Goal: Task Accomplishment & Management: Manage account settings

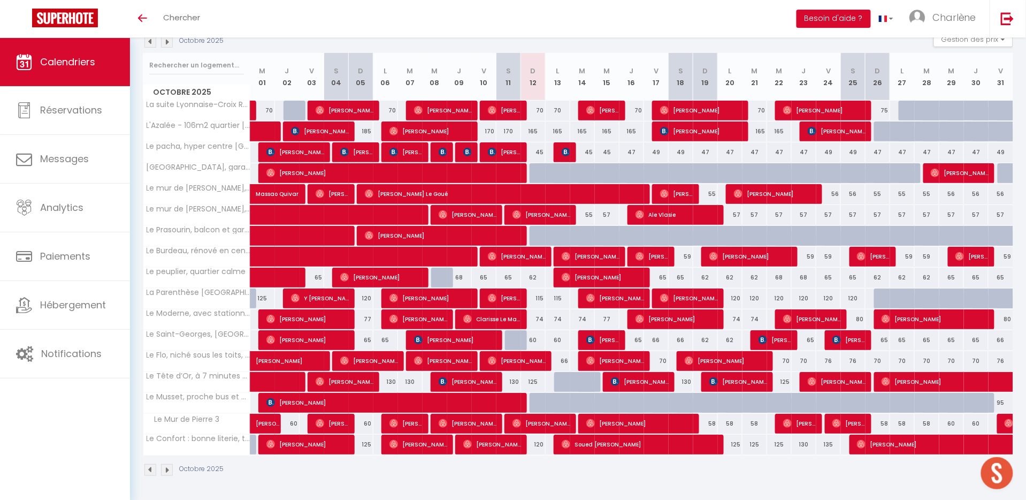
scroll to position [125, 0]
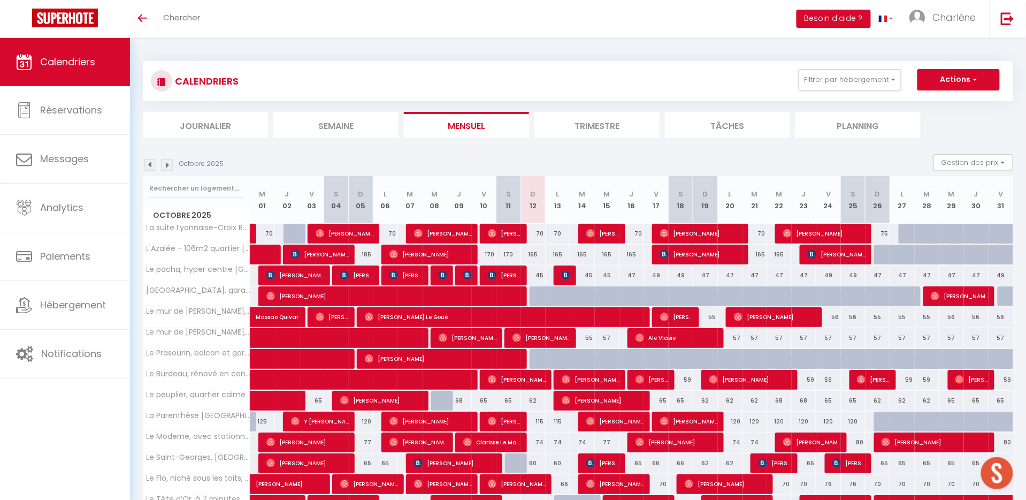
scroll to position [11, 0]
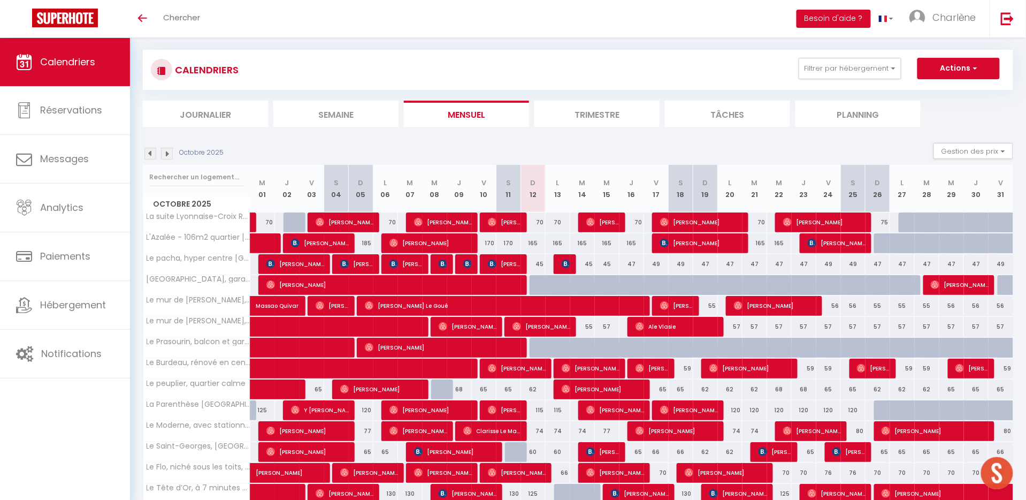
click at [513, 260] on span "Christine Papi" at bounding box center [505, 263] width 34 height 20
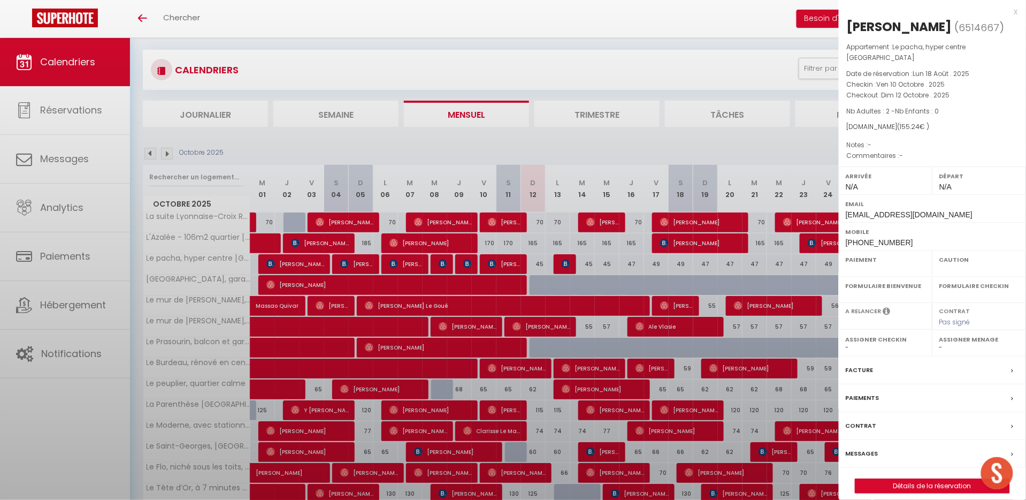
select select "OK"
select select "0"
select select "1"
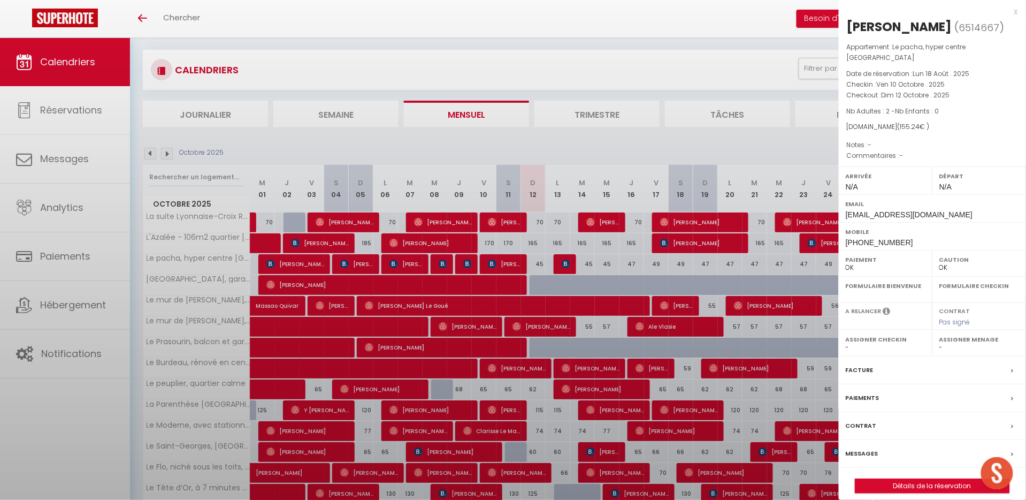
select select
select select "31284"
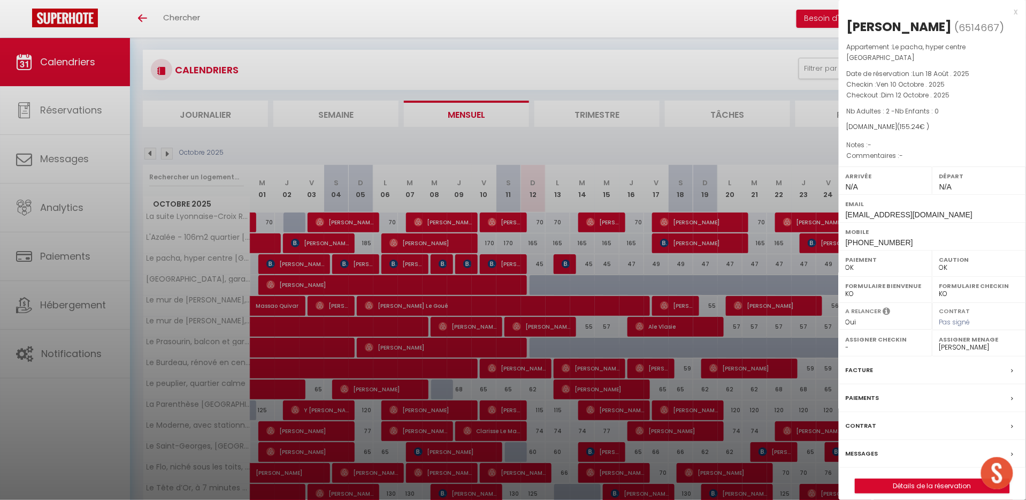
click at [867, 392] on label "Paiements" at bounding box center [863, 397] width 34 height 11
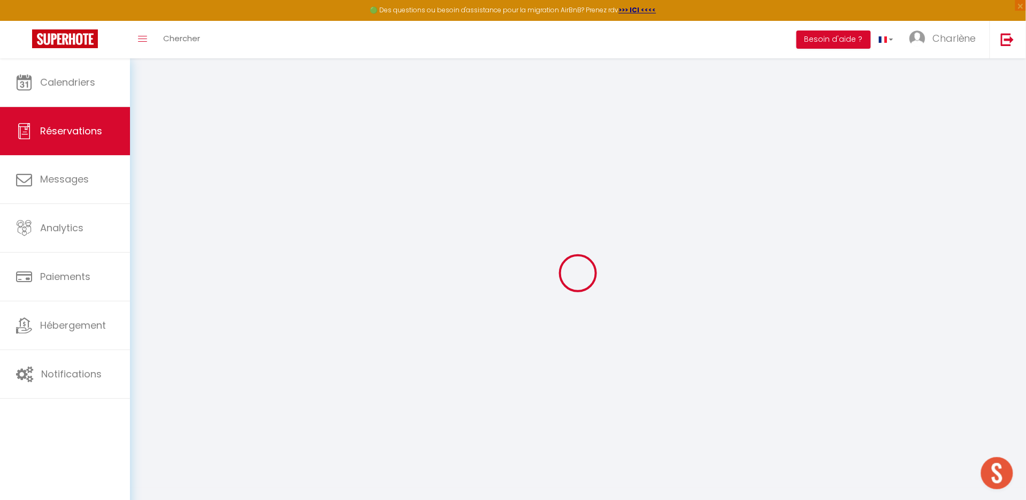
select select "cleaning"
select select "taxes"
select select
checkbox input "false"
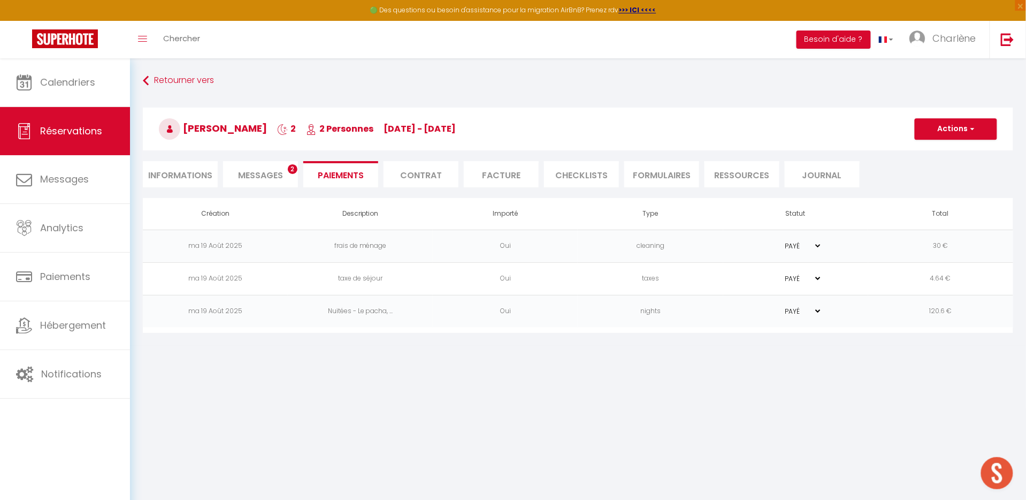
click at [497, 180] on li "Facture" at bounding box center [501, 174] width 75 height 26
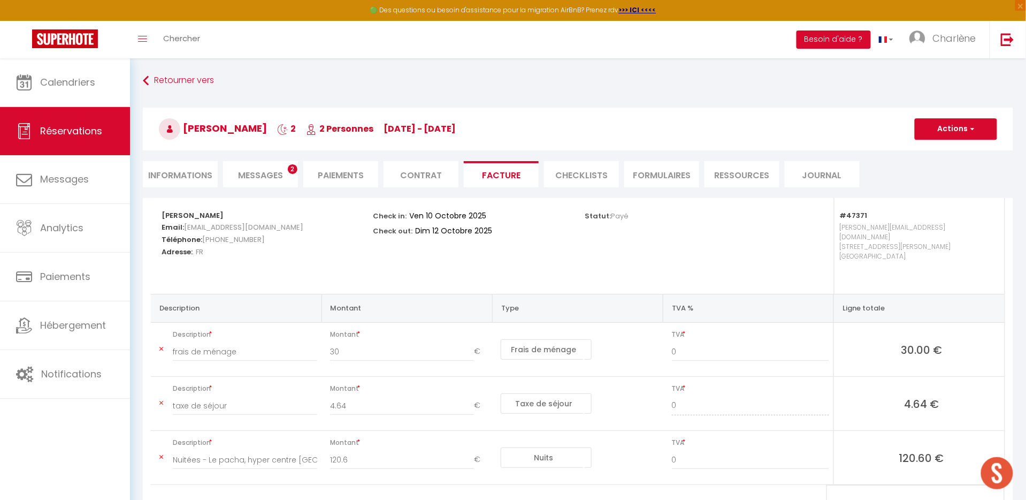
click at [203, 174] on li "Informations" at bounding box center [180, 174] width 75 height 26
select select
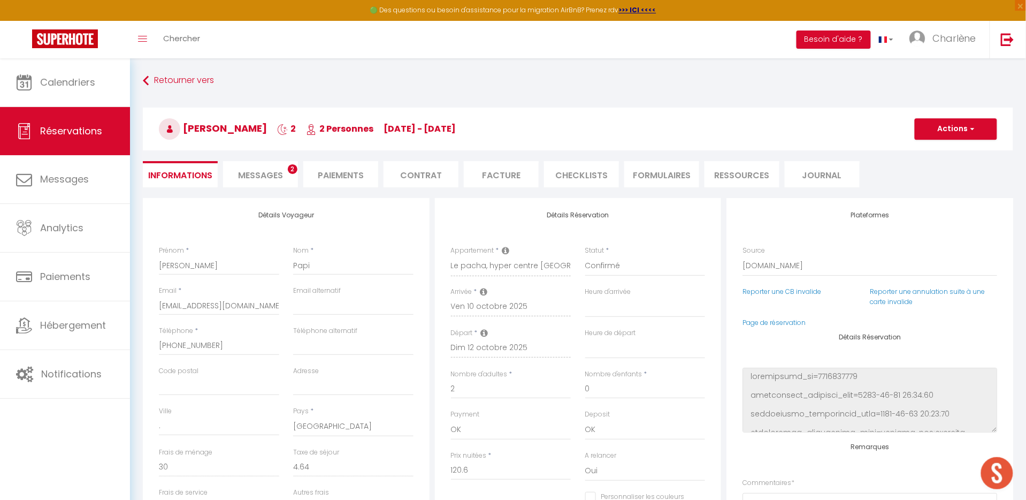
scroll to position [12, 0]
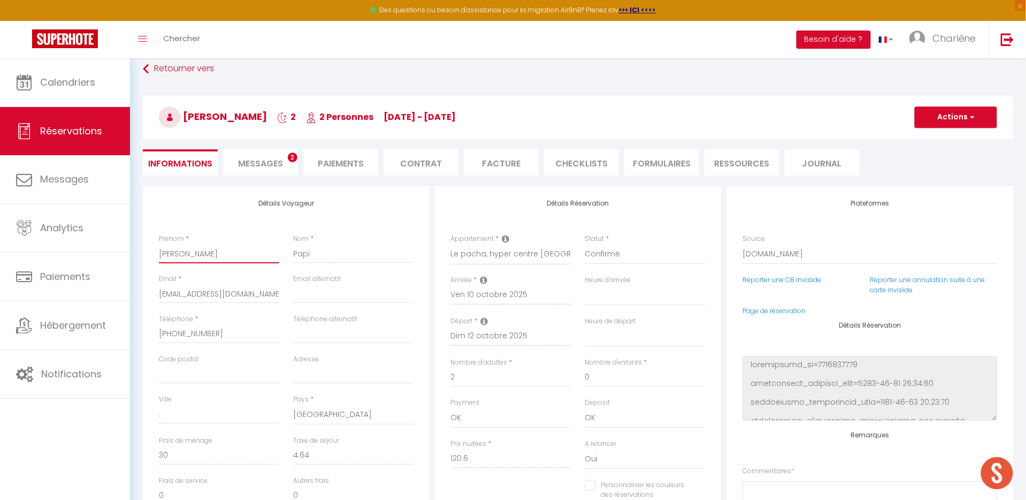
drag, startPoint x: 197, startPoint y: 249, endPoint x: 140, endPoint y: 249, distance: 56.7
select select
checkbox input "false"
type input "Papi"
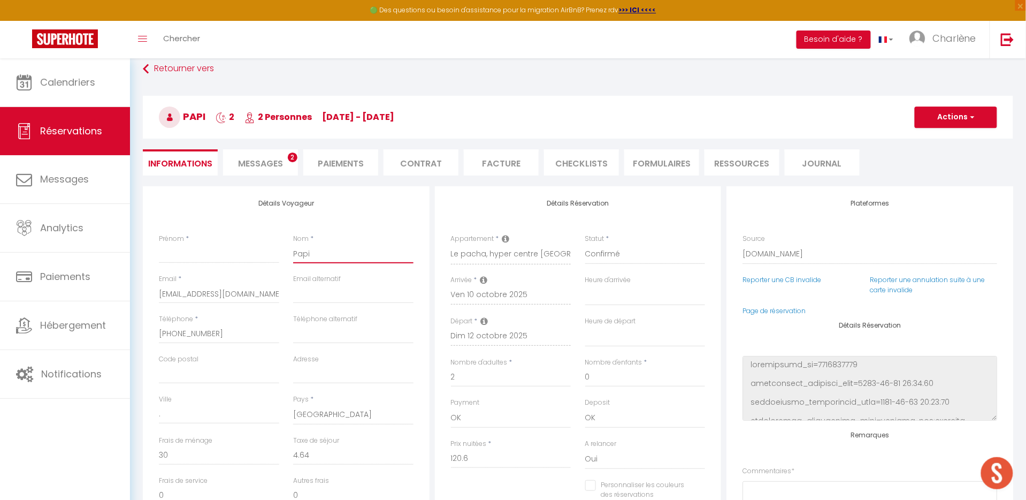
select select
checkbox input "false"
paste input "Christine"
type input "[PERSON_NAME]"
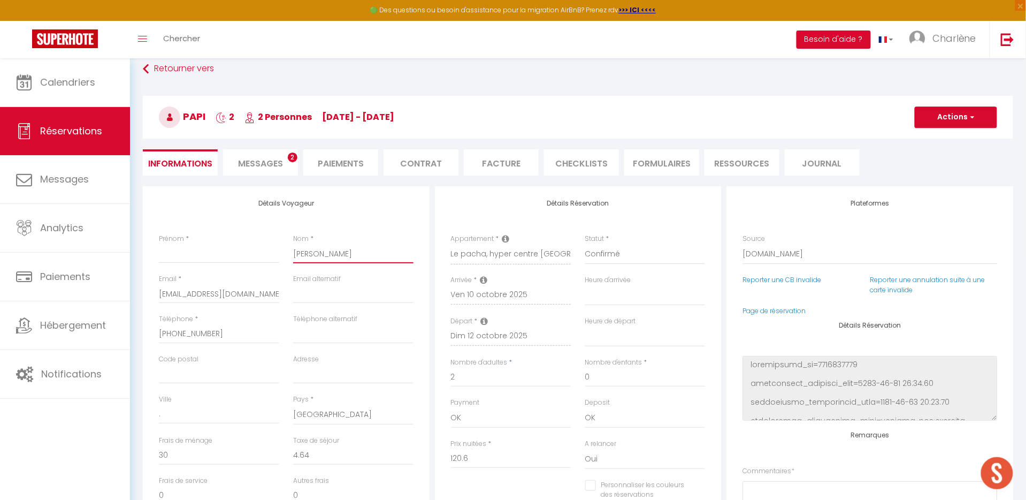
select select
checkbox input "false"
type input "[PERSON_NAME]"
click at [187, 256] on input "Prénom" at bounding box center [219, 253] width 120 height 19
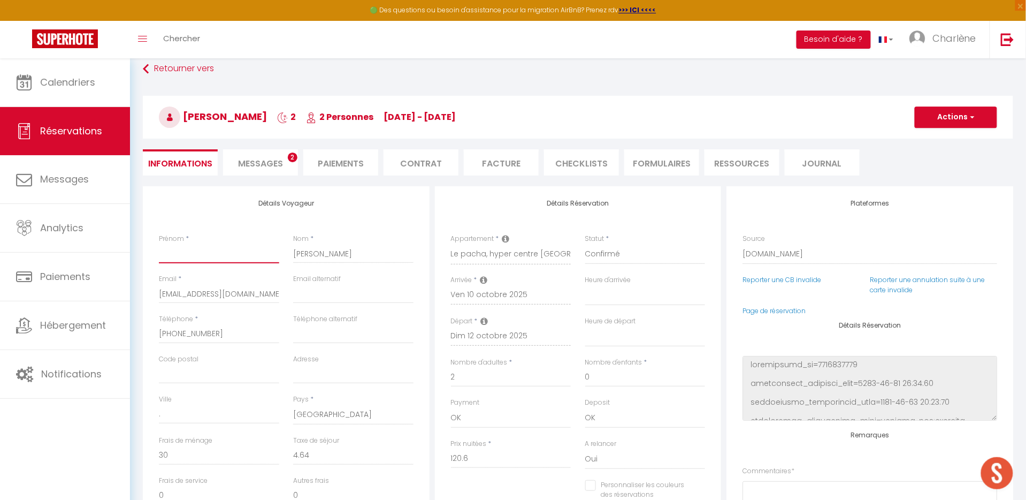
type input "M"
select select
checkbox input "false"
type input "MA"
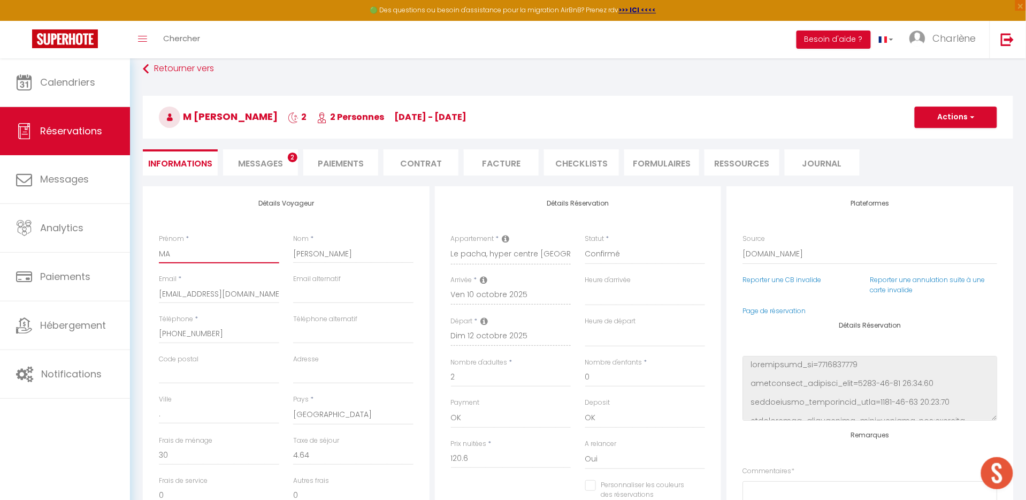
select select
checkbox input "false"
type input "MAi"
select select
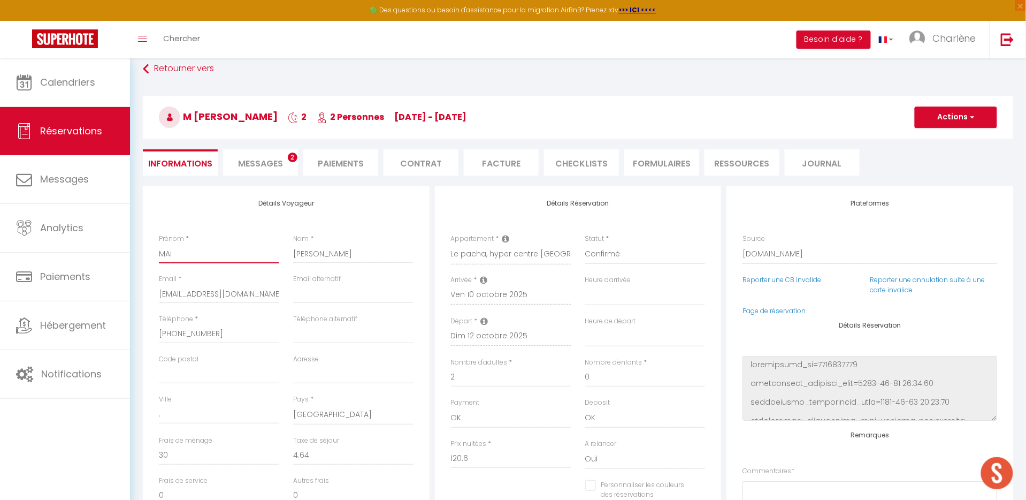
select select
checkbox input "false"
type input "MAir"
select select
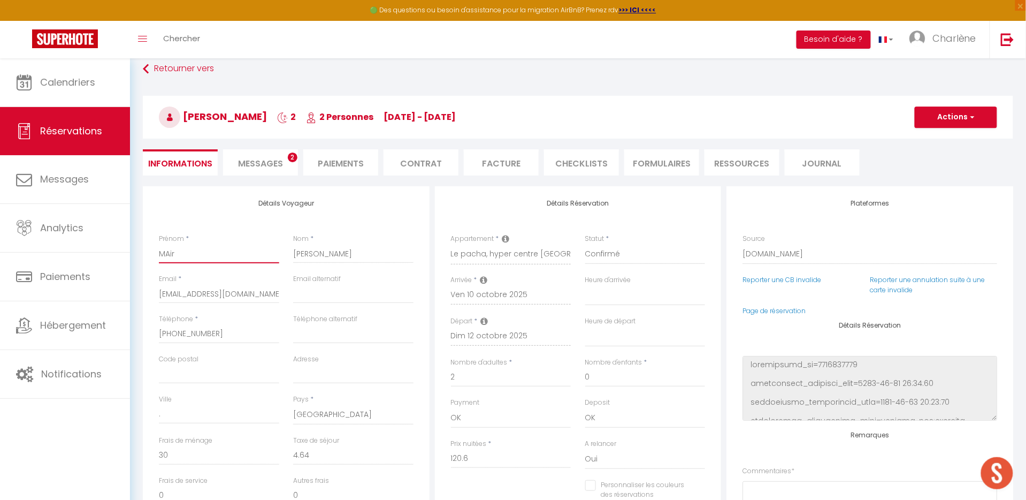
checkbox input "false"
type input "MAiri"
select select
checkbox input "false"
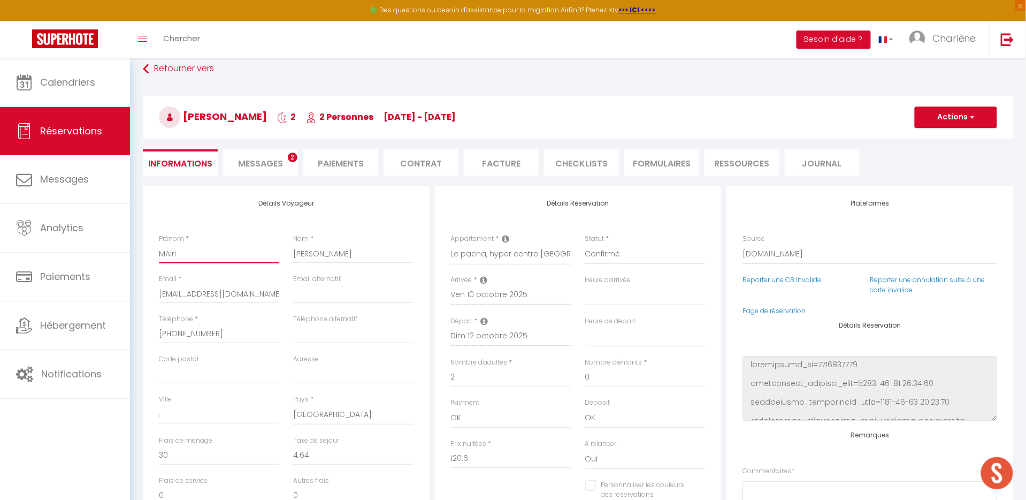
type input "MAirie"
select select
checkbox input "false"
type input "MAirie"
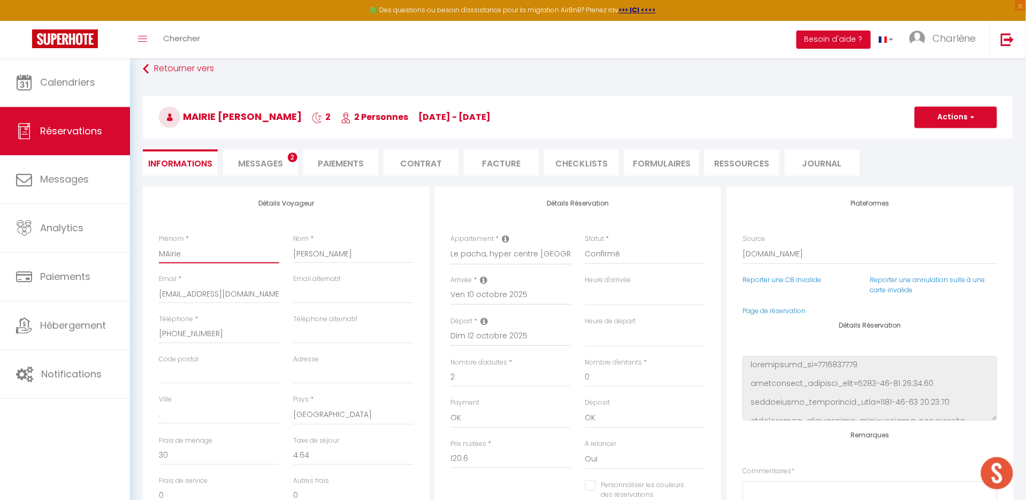
select select
checkbox input "false"
type input "MAirie d"
select select
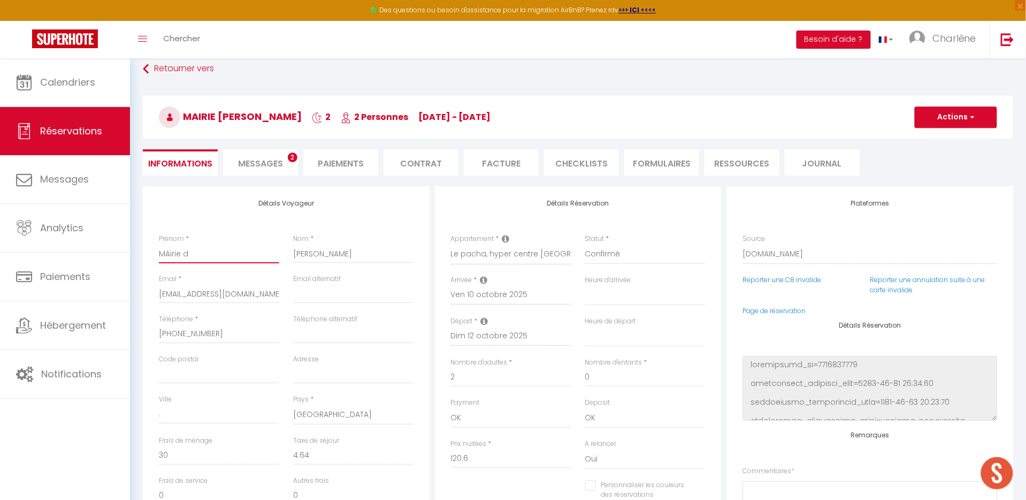
select select
checkbox input "false"
type input "MAirie de"
select select
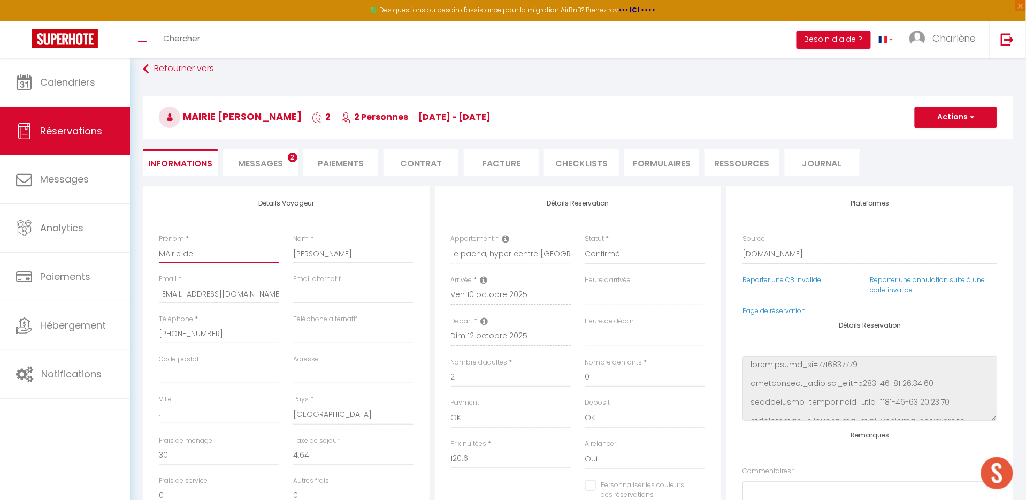
checkbox input "false"
type input "MAirie de"
select select
checkbox input "false"
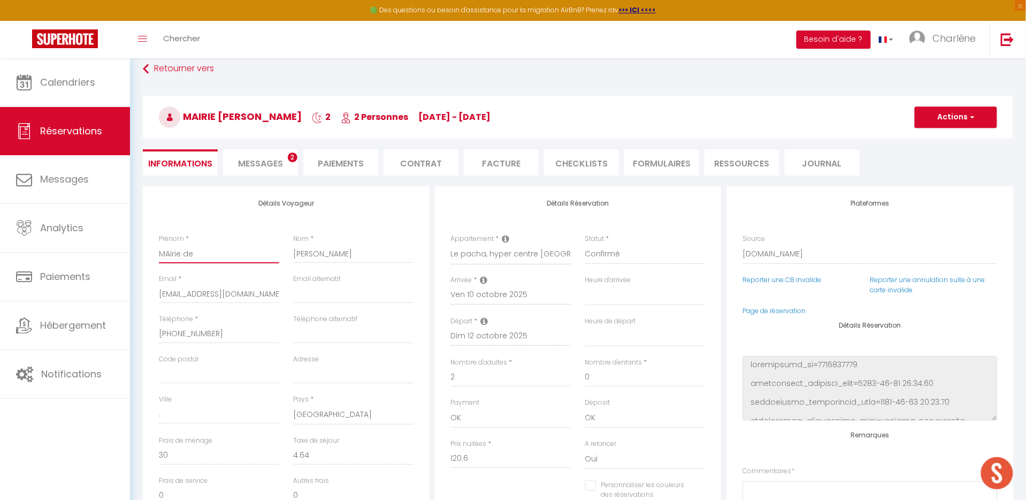
type input "MAirie de V"
select select
checkbox input "false"
type input "MAirie de Vi"
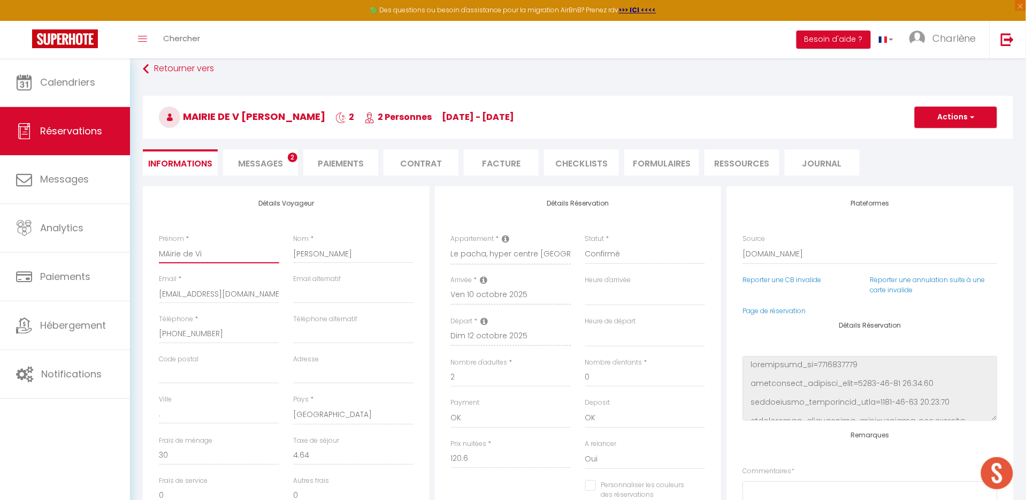
select select
checkbox input "false"
type input "MAirie de Vie"
select select
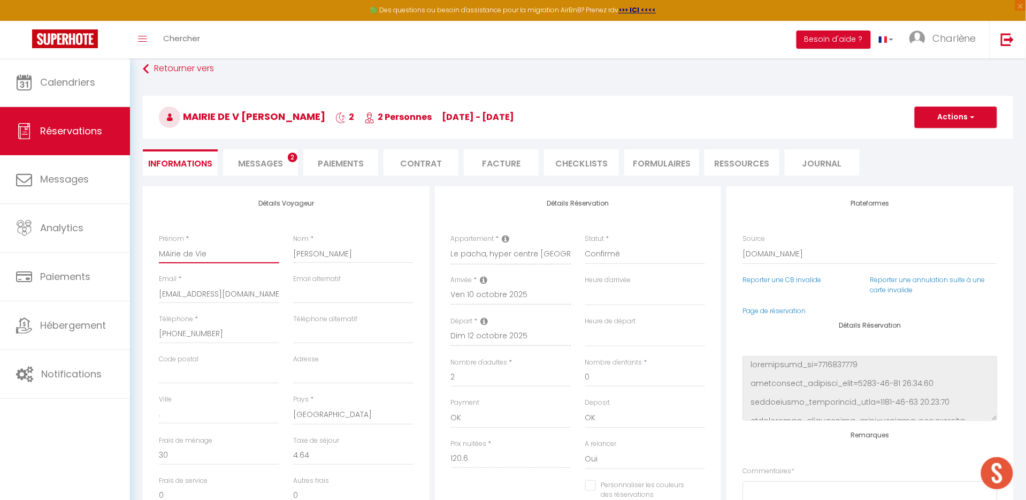
select select
checkbox input "false"
type input "MAirie de Vien"
select select
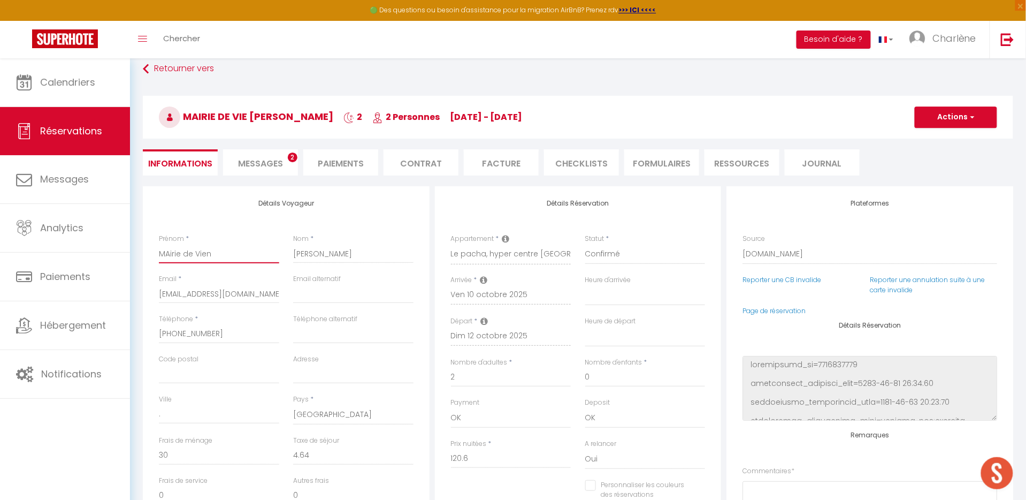
checkbox input "false"
type input "MAirie de Vienn"
select select
checkbox input "false"
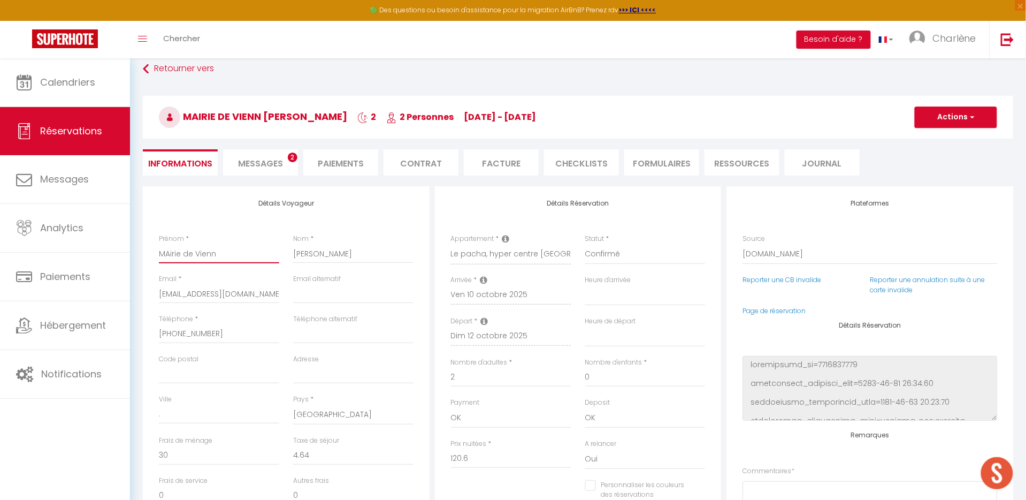
type input "MAirie de Vienne"
select select
checkbox input "false"
click at [168, 251] on input "MAirie de Vienne" at bounding box center [219, 253] width 120 height 19
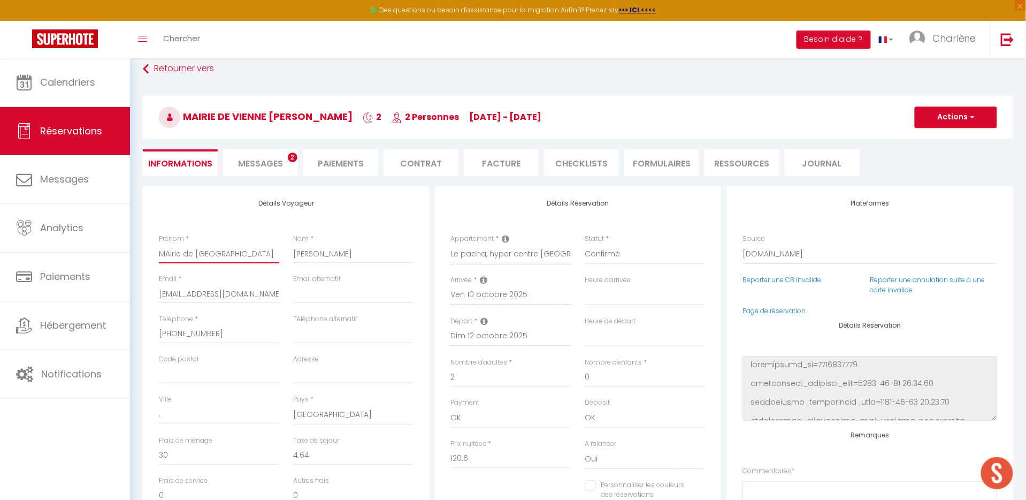
type input "Mirie de Vienne"
select select
checkbox input "false"
type input "[GEOGRAPHIC_DATA]"
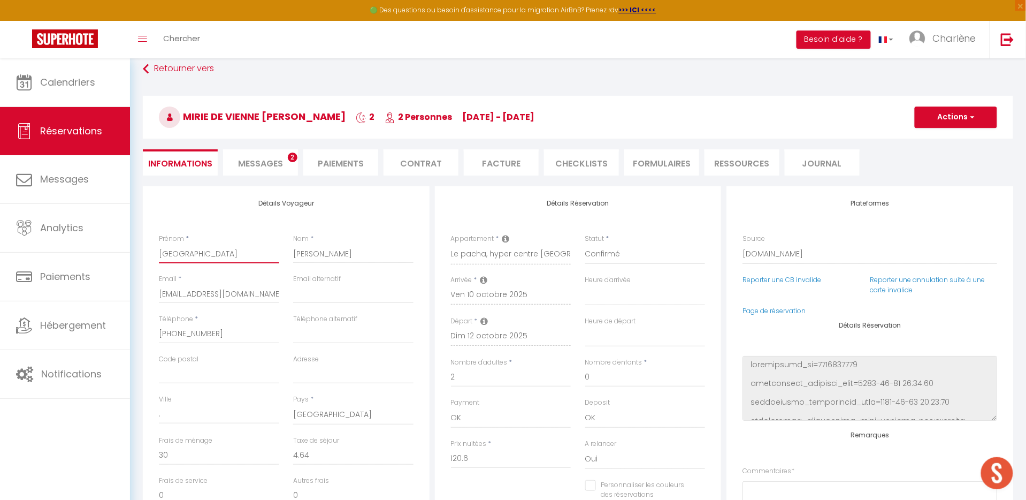
select select
checkbox input "false"
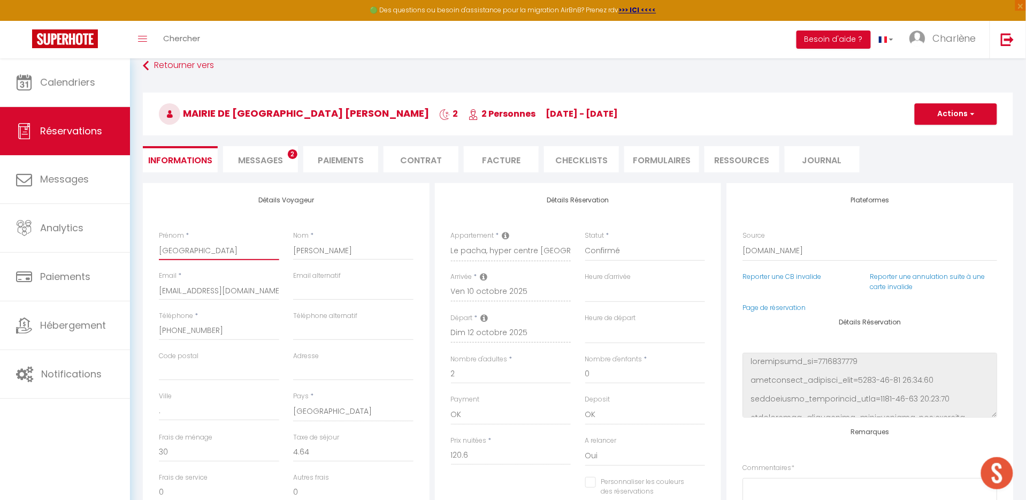
type input "[GEOGRAPHIC_DATA]"
click at [963, 123] on button "Actions" at bounding box center [956, 113] width 82 height 21
click at [939, 141] on link "Enregistrer" at bounding box center [945, 137] width 84 height 14
select select "not_cancelled"
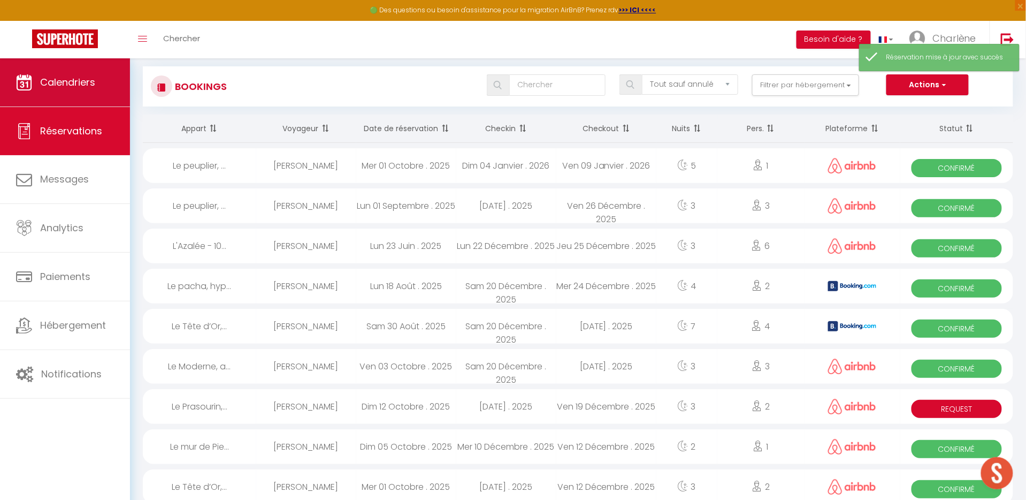
click at [75, 80] on span "Calendriers" at bounding box center [67, 81] width 55 height 13
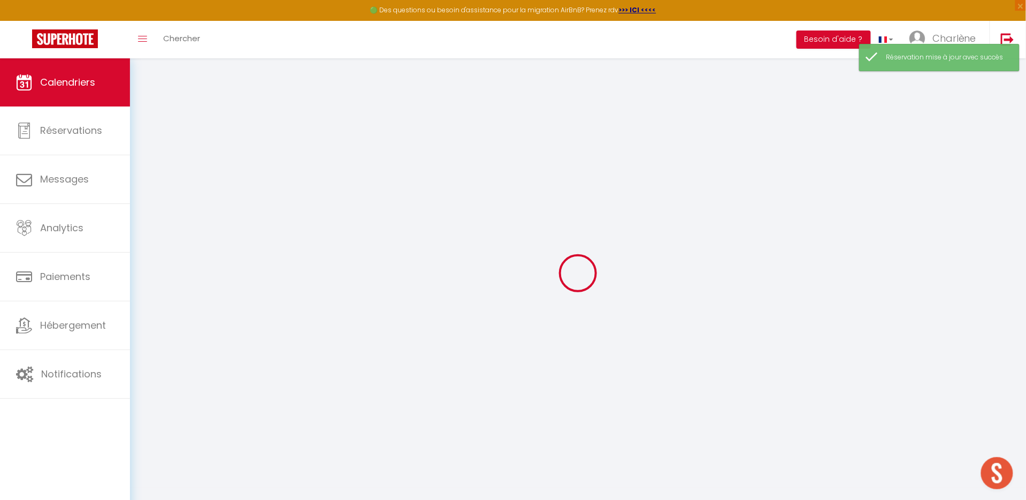
select select
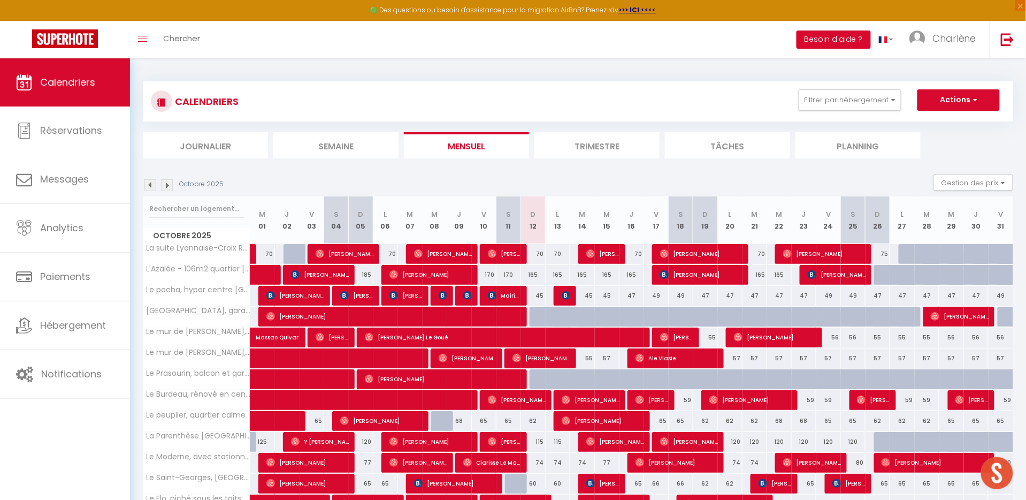
click at [500, 294] on span "Mairie de [GEOGRAPHIC_DATA] [PERSON_NAME]" at bounding box center [505, 295] width 34 height 20
select select "OK"
select select "0"
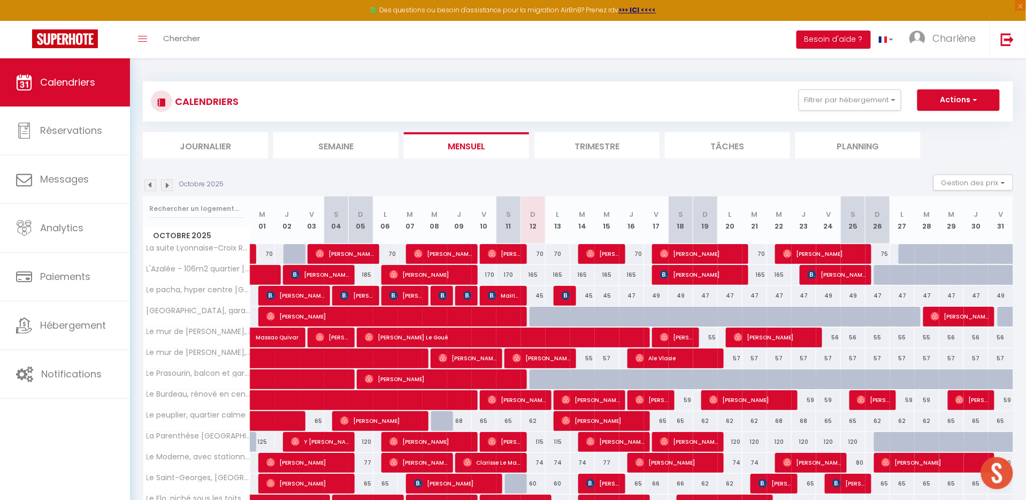
select select "1"
select select
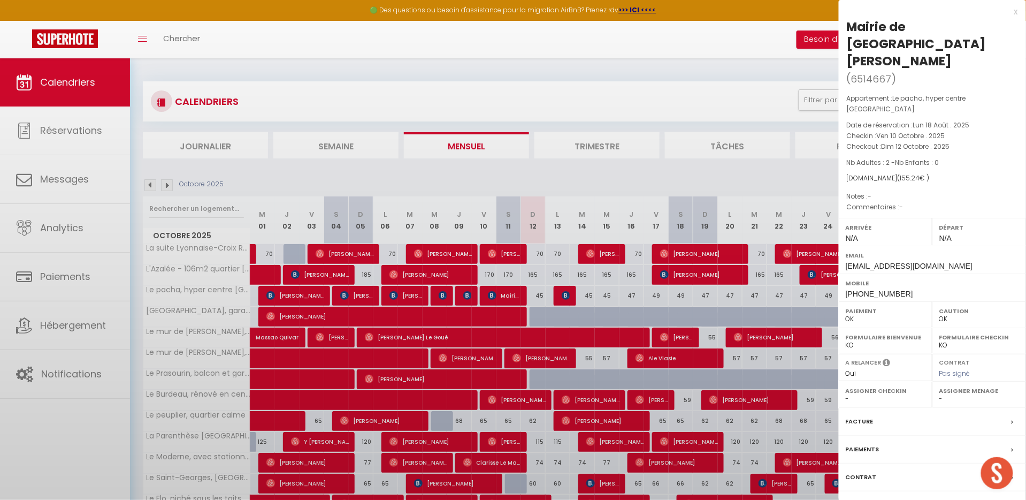
select select "31284"
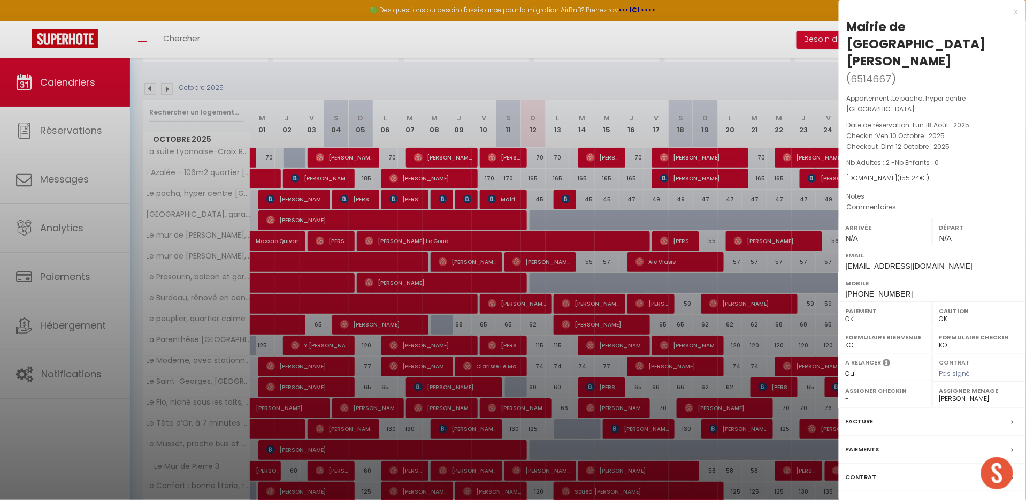
scroll to position [135, 0]
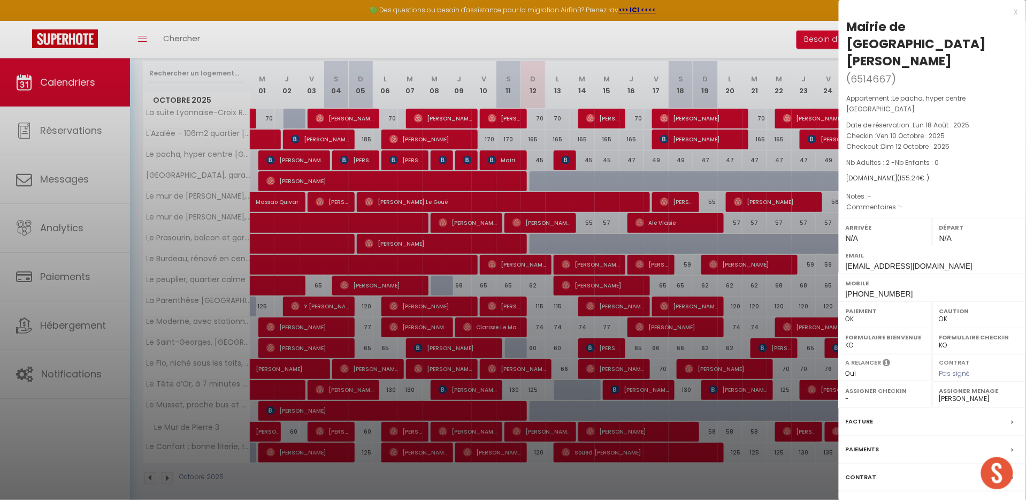
click at [869, 499] on label "Messages" at bounding box center [862, 504] width 33 height 11
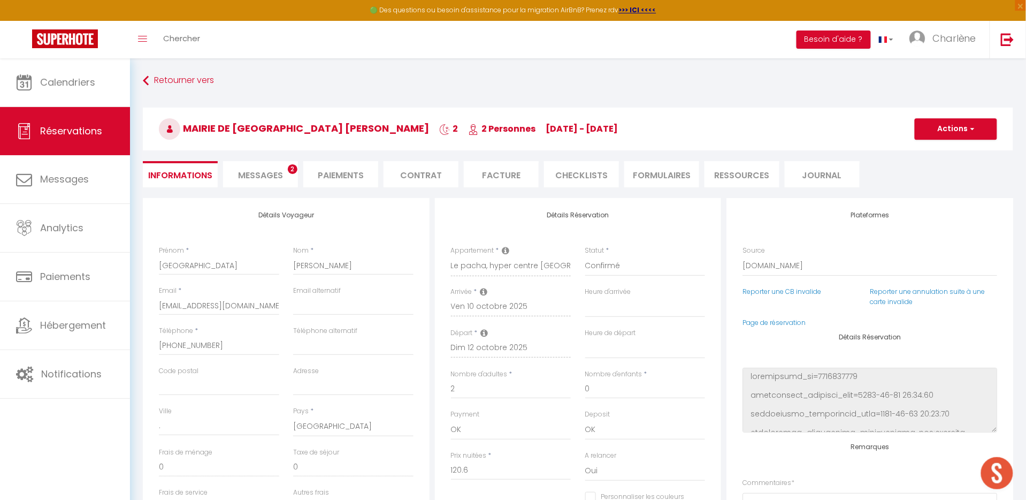
select select
checkbox input "false"
select select
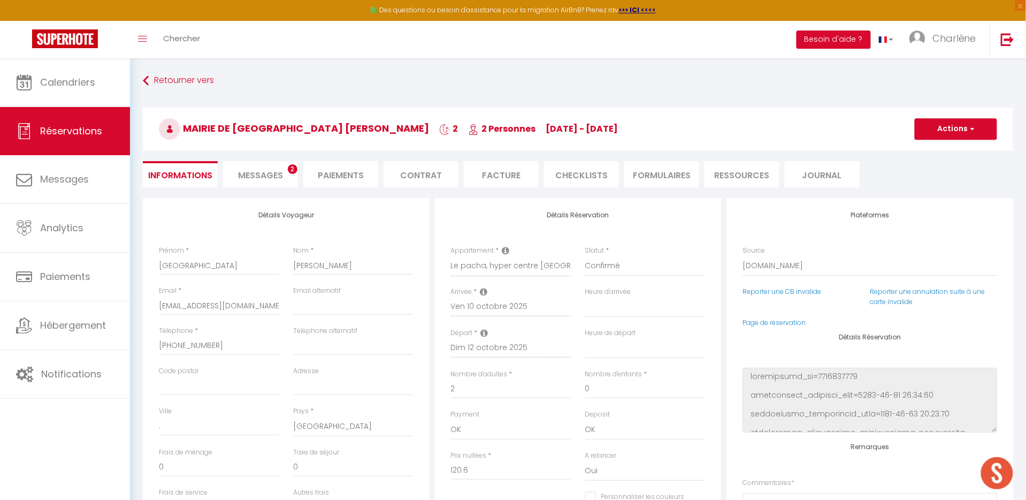
checkbox input "false"
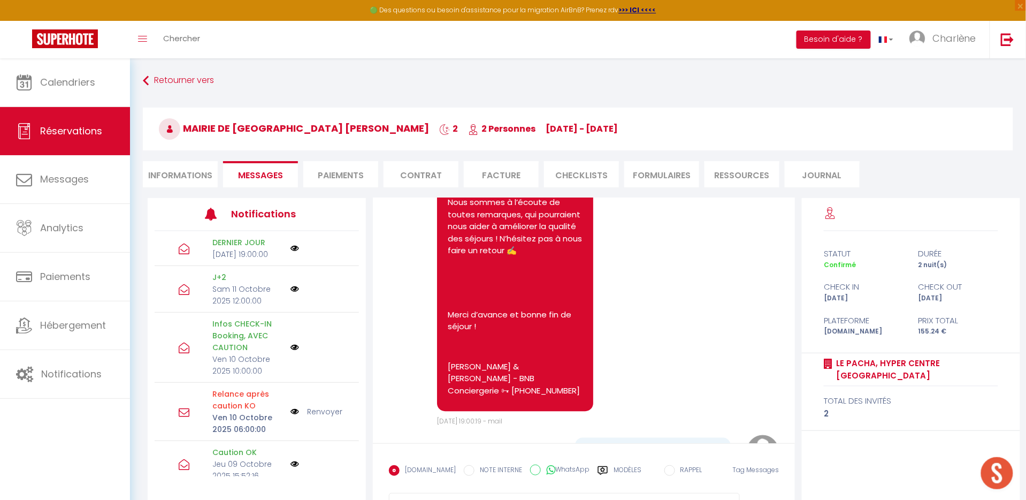
click at [328, 165] on li "Paiements" at bounding box center [340, 174] width 75 height 26
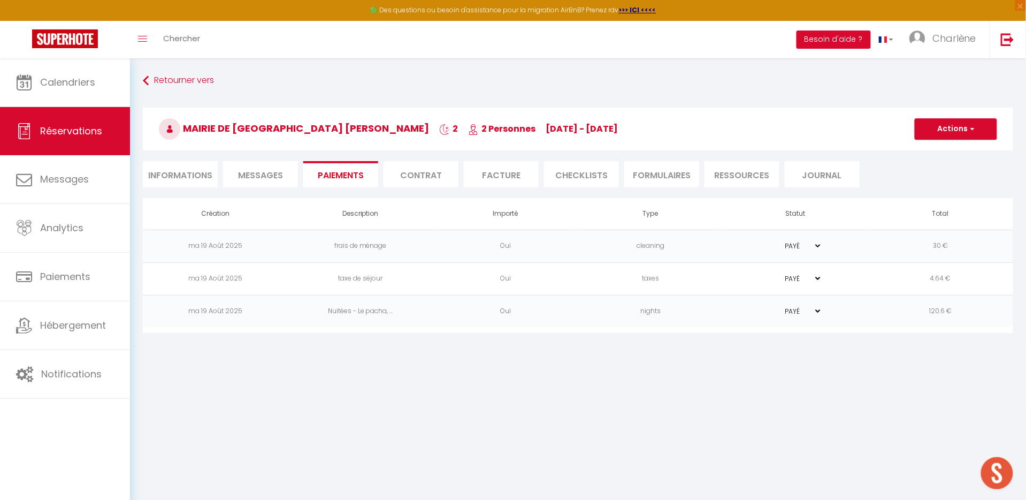
click at [967, 124] on span "button" at bounding box center [970, 129] width 6 height 10
click at [521, 173] on li "Facture" at bounding box center [501, 174] width 75 height 26
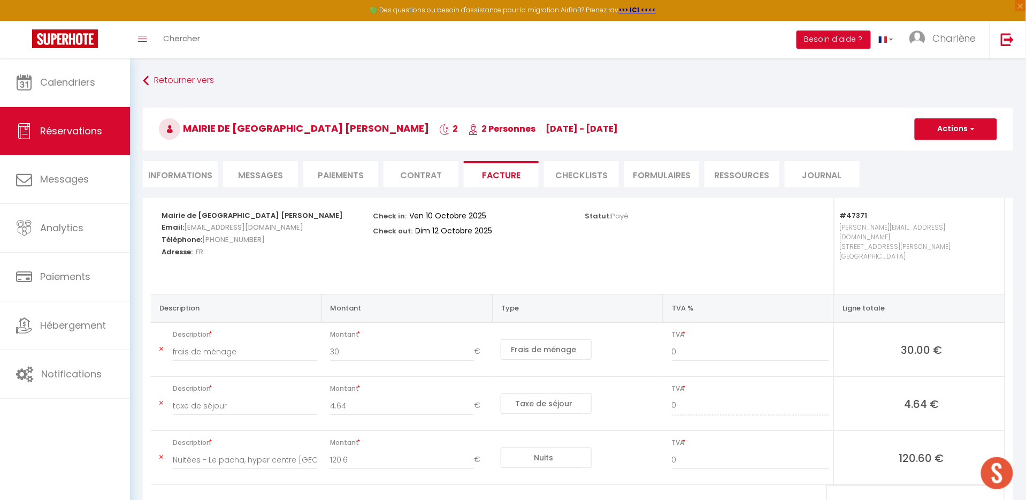
click at [955, 128] on button "Actions" at bounding box center [956, 128] width 82 height 21
click at [948, 168] on link "Aperçu et éditer" at bounding box center [948, 166] width 90 height 14
click at [942, 130] on button "Actions" at bounding box center [956, 128] width 82 height 21
click at [942, 179] on link "Envoyer la facture" at bounding box center [948, 180] width 90 height 14
type input "[EMAIL_ADDRESS][DOMAIN_NAME]"
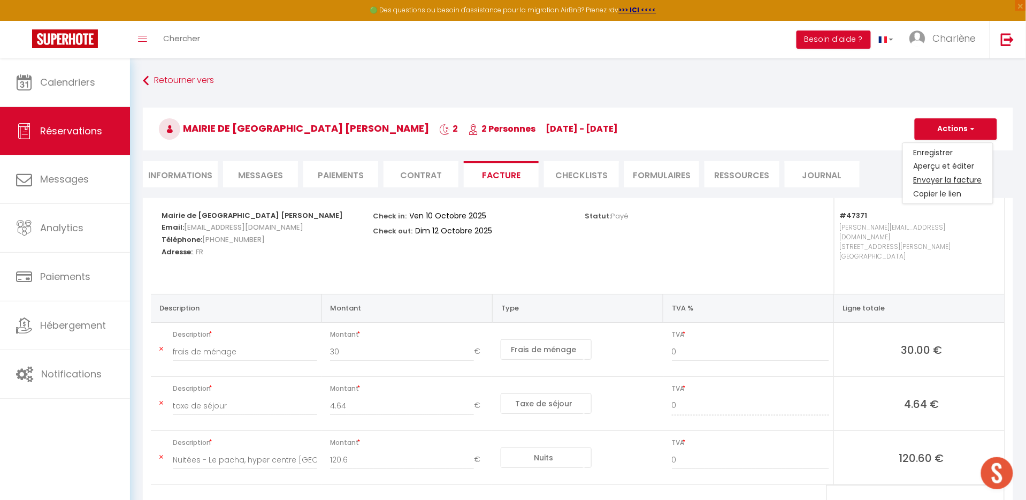
select select "fr"
type input "Votre facture 6514667 - Le pacha, hyper centre Vienne"
type textarea "Bonjour, Voici le lien pour télécharger votre facture : https://superhote.com/a…"
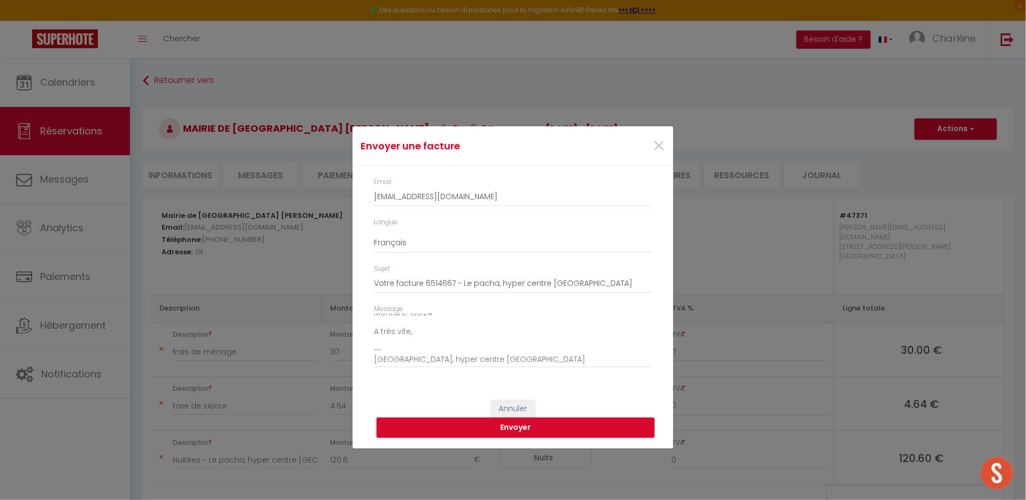
scroll to position [120, 0]
click at [480, 434] on button "Envoyer" at bounding box center [515, 427] width 278 height 20
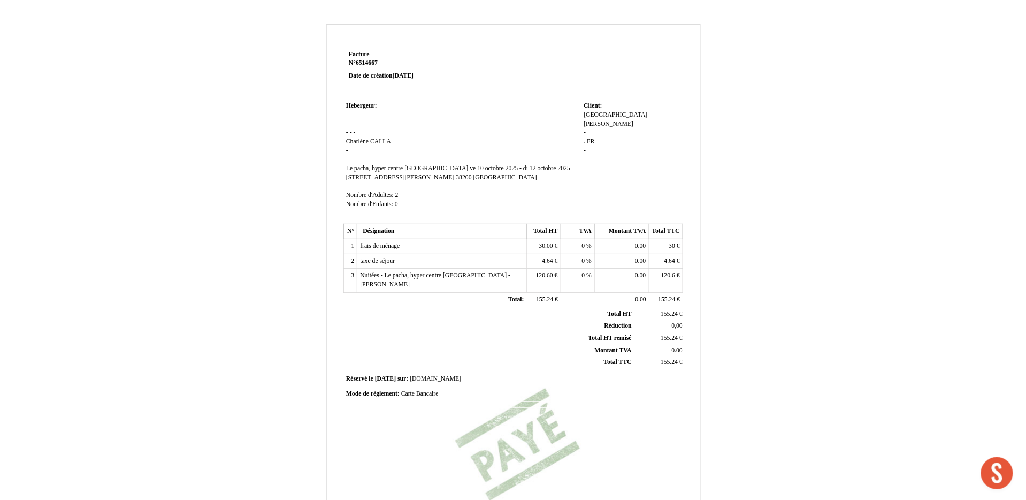
click at [595, 224] on table "N° Désignation Total HT TVA Montant TVA Total TTC 1 frais de ménage frais de mé…" at bounding box center [513, 265] width 340 height 83
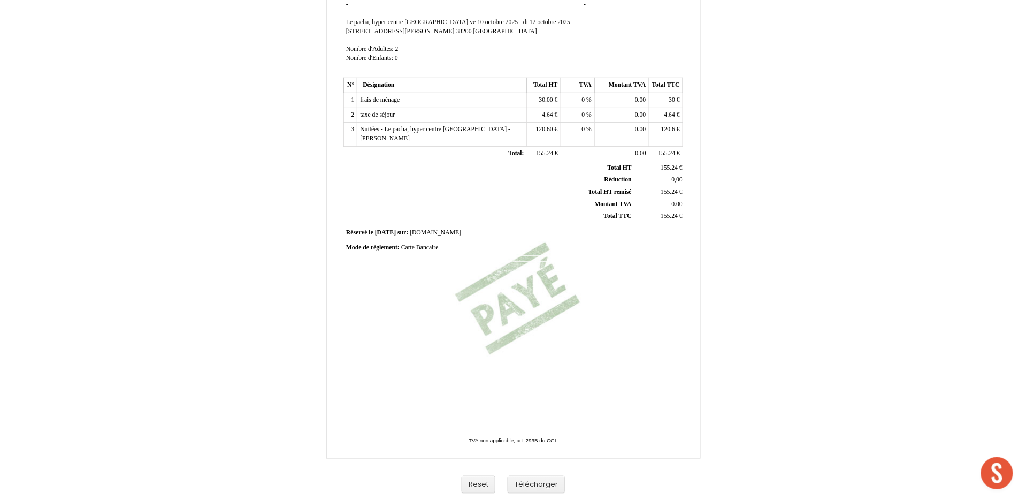
scroll to position [146, 0]
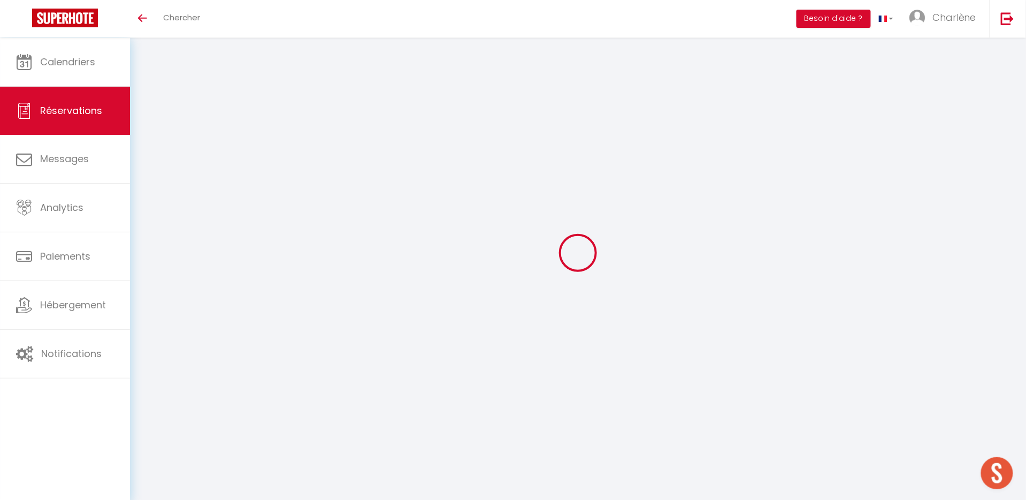
select select
checkbox input "false"
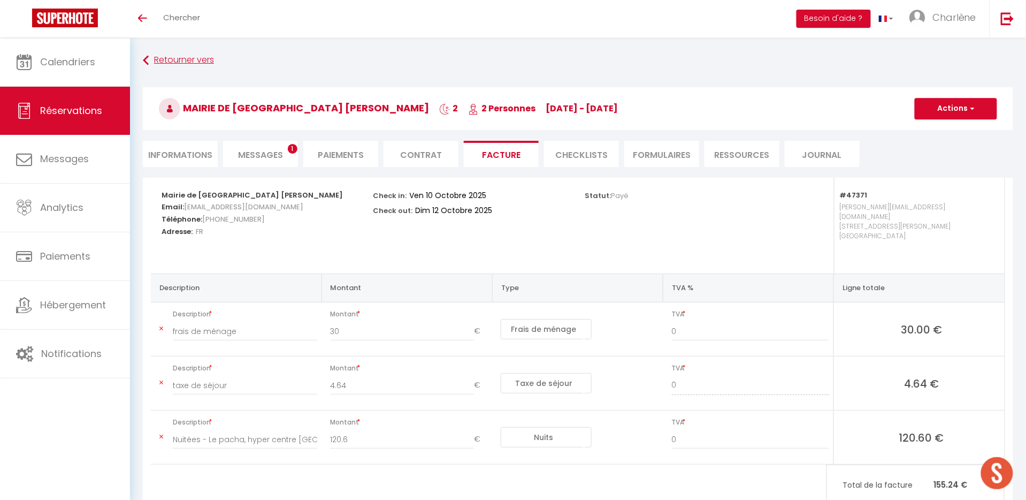
click at [165, 65] on link "Retourner vers" at bounding box center [578, 60] width 870 height 19
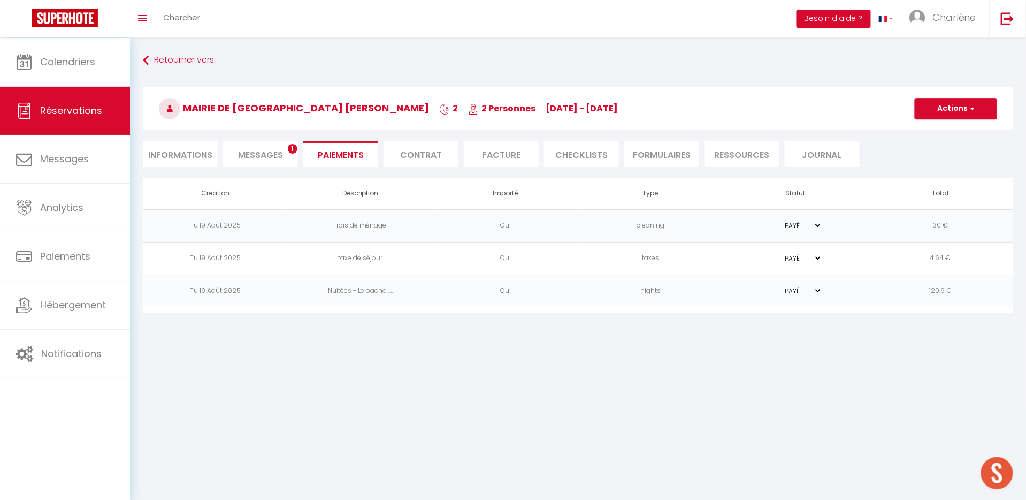
click at [282, 148] on li "Messages 1" at bounding box center [260, 154] width 75 height 26
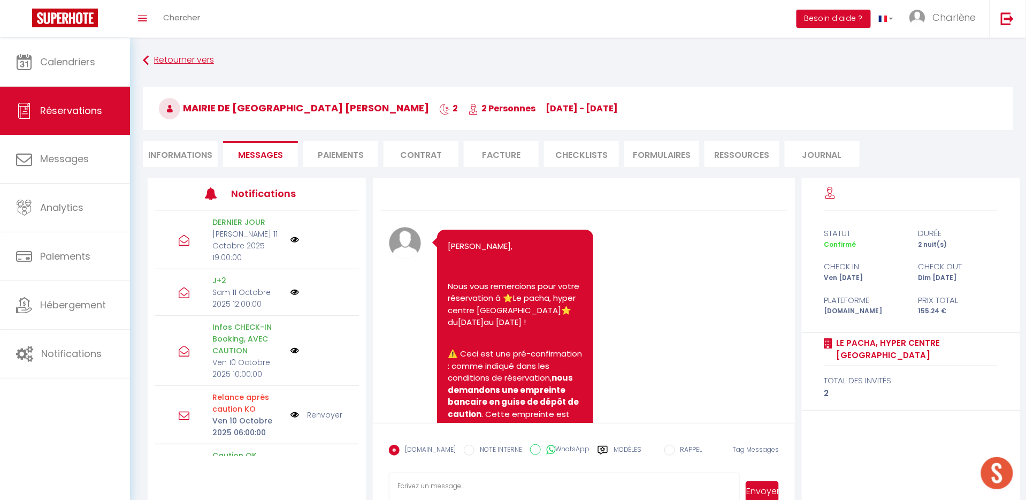
click at [171, 56] on link "Retourner vers" at bounding box center [578, 60] width 870 height 19
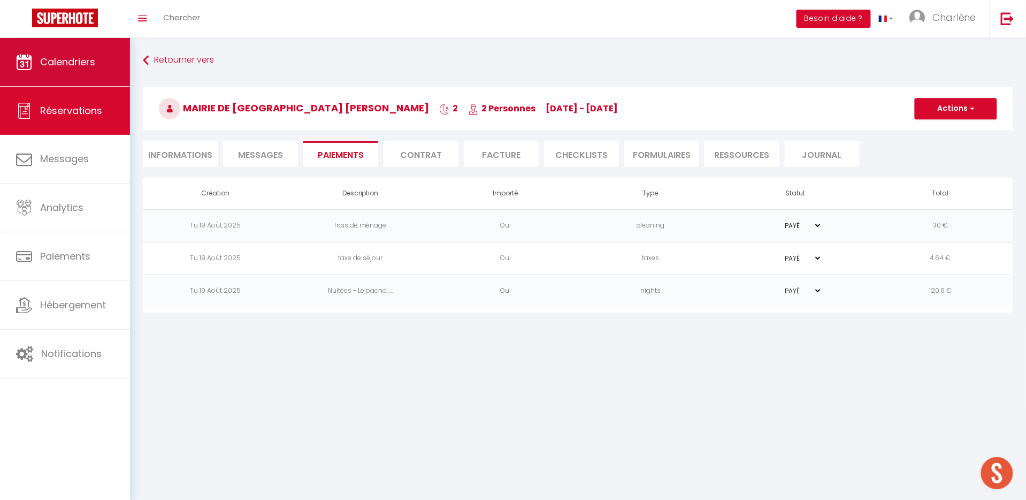
click at [60, 68] on span "Calendriers" at bounding box center [67, 61] width 55 height 13
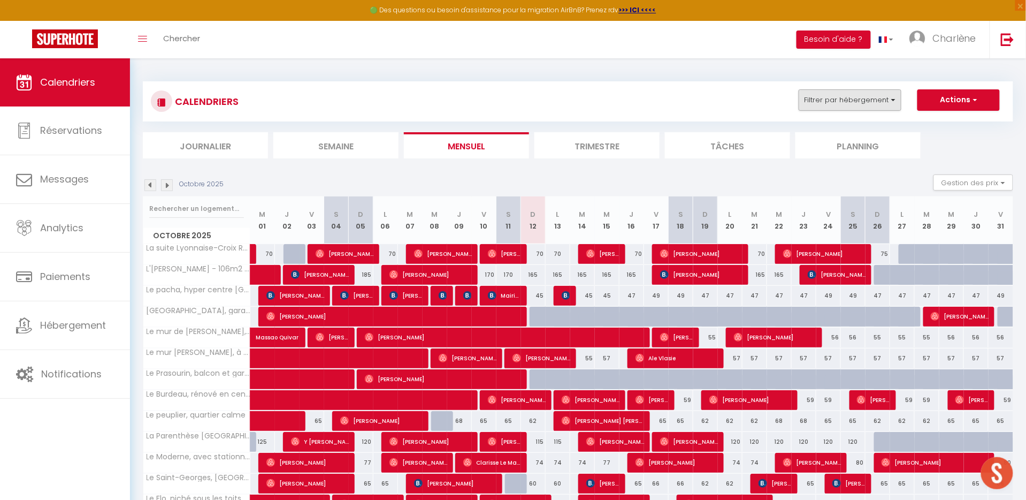
click at [845, 104] on button "Filtrer par hébergement" at bounding box center [849, 99] width 103 height 21
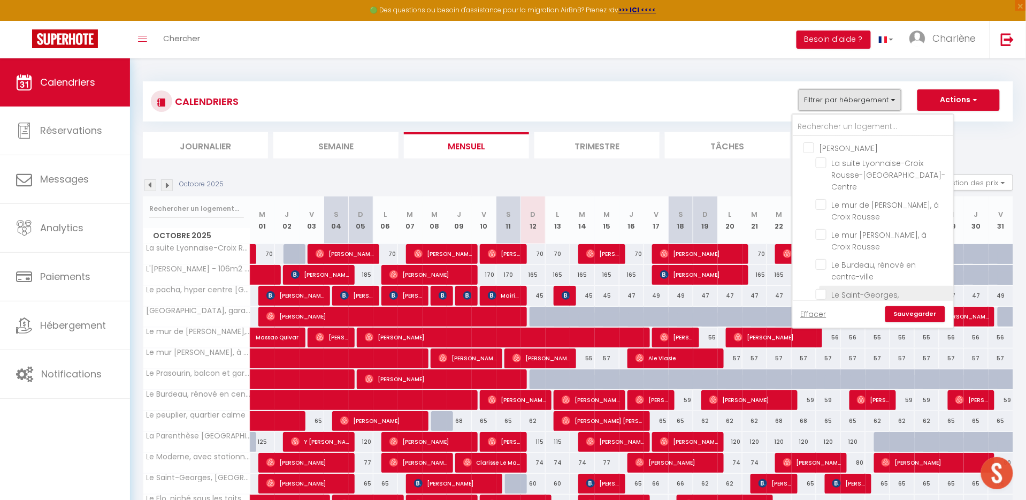
scroll to position [67, 0]
click at [805, 278] on input "Charlène" at bounding box center [883, 283] width 160 height 11
checkbox input "true"
checkbox input "false"
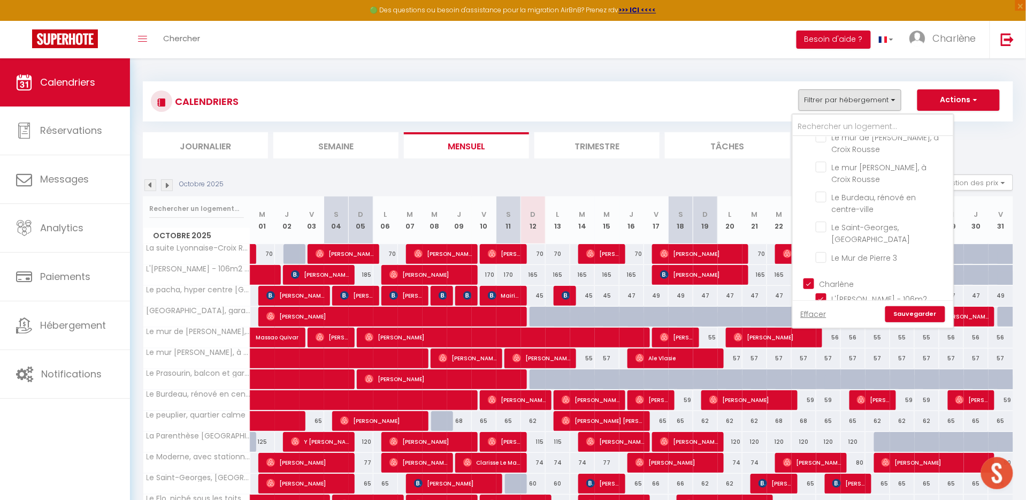
checkbox input "false"
checkbox input "true"
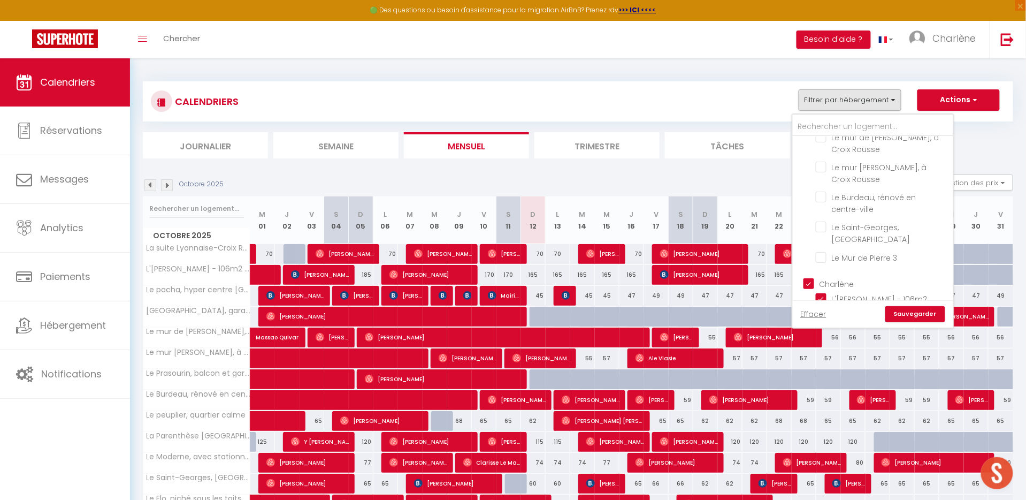
checkbox input "true"
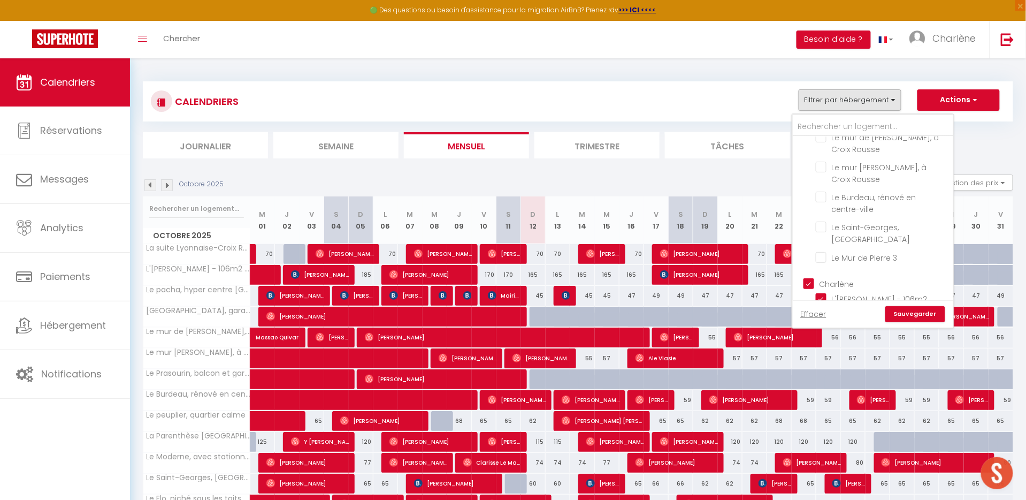
checkbox input "true"
checkbox input "false"
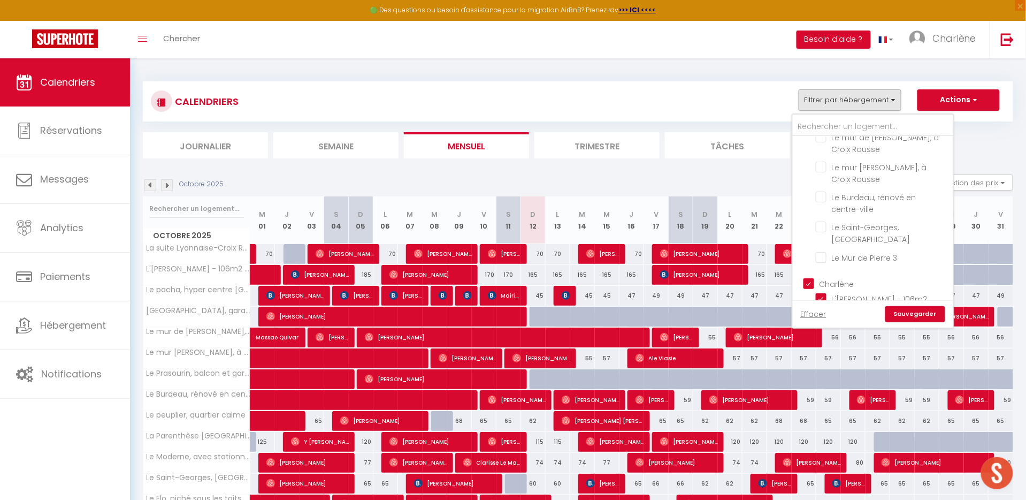
click at [908, 314] on link "Sauvegarder" at bounding box center [915, 314] width 60 height 16
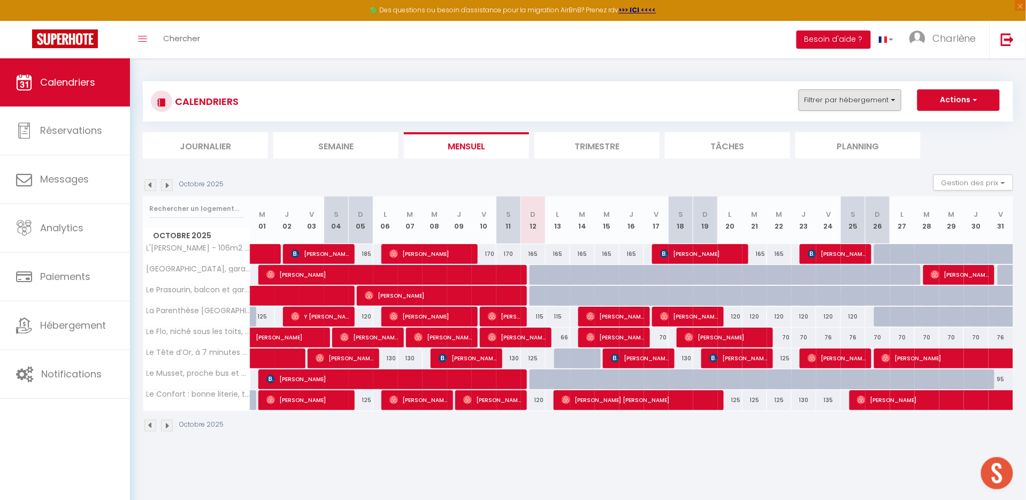
click at [860, 105] on button "Filtrer par hébergement" at bounding box center [849, 99] width 103 height 21
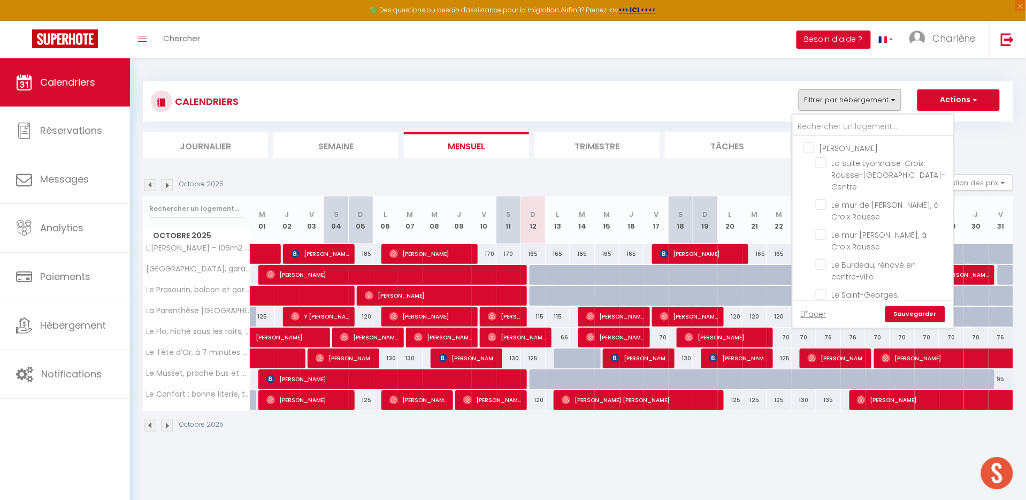
click at [835, 149] on input "[PERSON_NAME]" at bounding box center [883, 147] width 160 height 11
checkbox input "true"
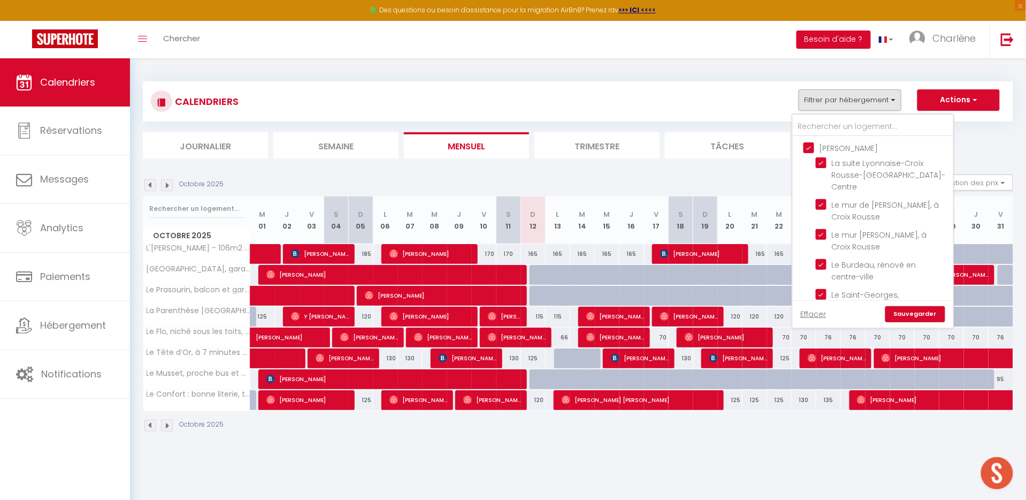
checkbox input "true"
checkbox input "false"
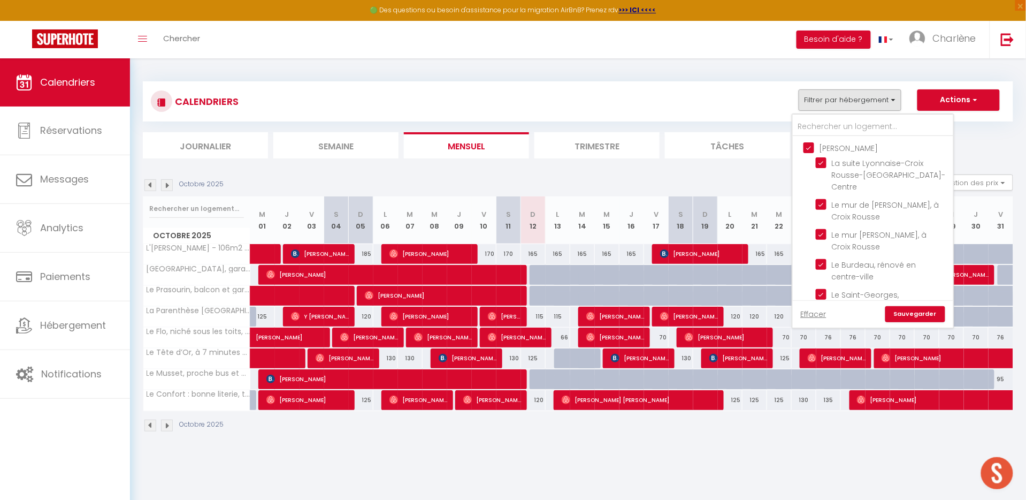
checkbox input "false"
click at [824, 144] on input "[PERSON_NAME]" at bounding box center [883, 147] width 160 height 11
checkbox input "false"
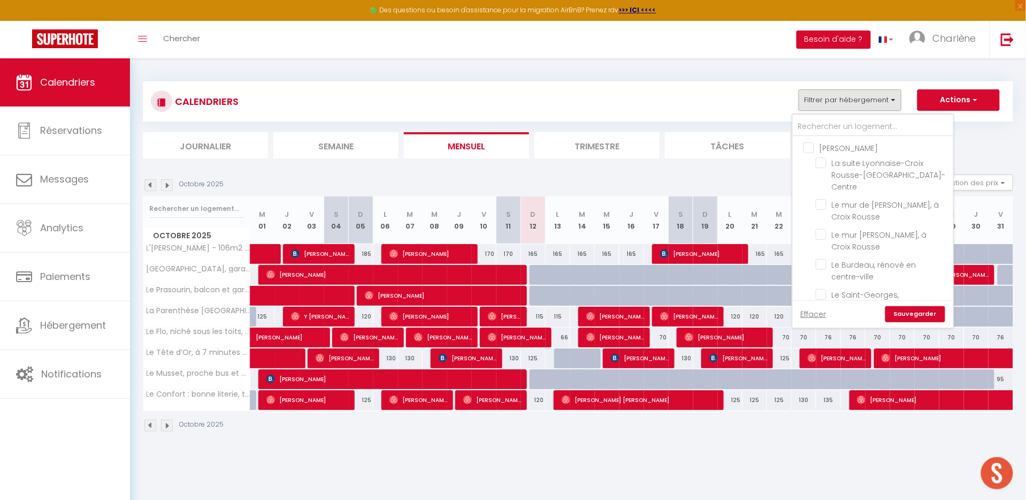
checkbox input "false"
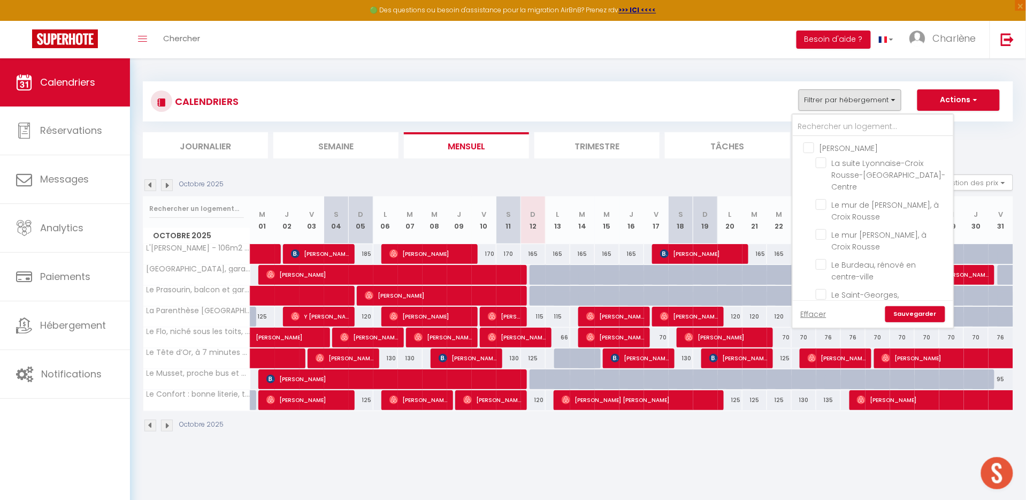
checkbox input "false"
click at [702, 118] on div "CALENDRIERS Filtrer par hébergement [PERSON_NAME] La suite Lyonnaise-Croix Rous…" at bounding box center [578, 101] width 870 height 40
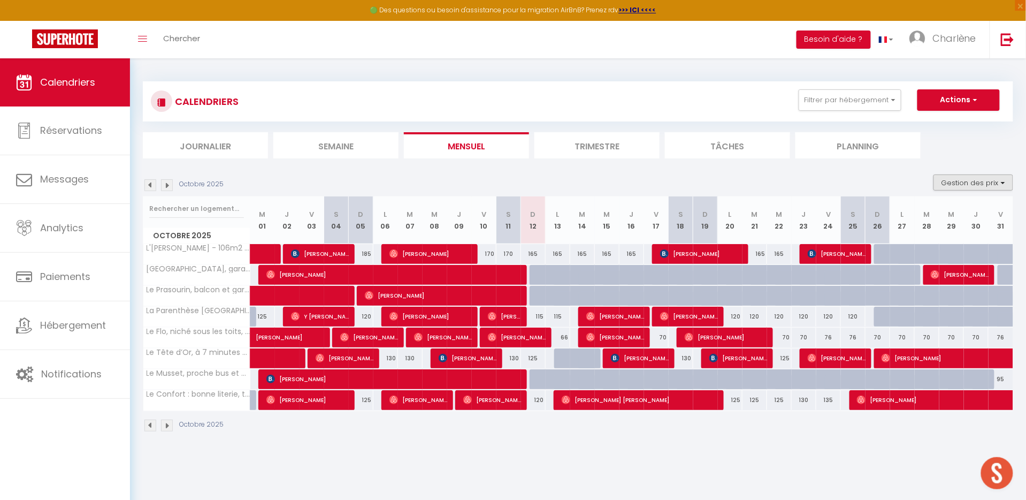
click at [957, 184] on button "Gestion des prix" at bounding box center [973, 182] width 80 height 16
click at [939, 212] on input "Nb Nuits minimum" at bounding box center [964, 215] width 96 height 11
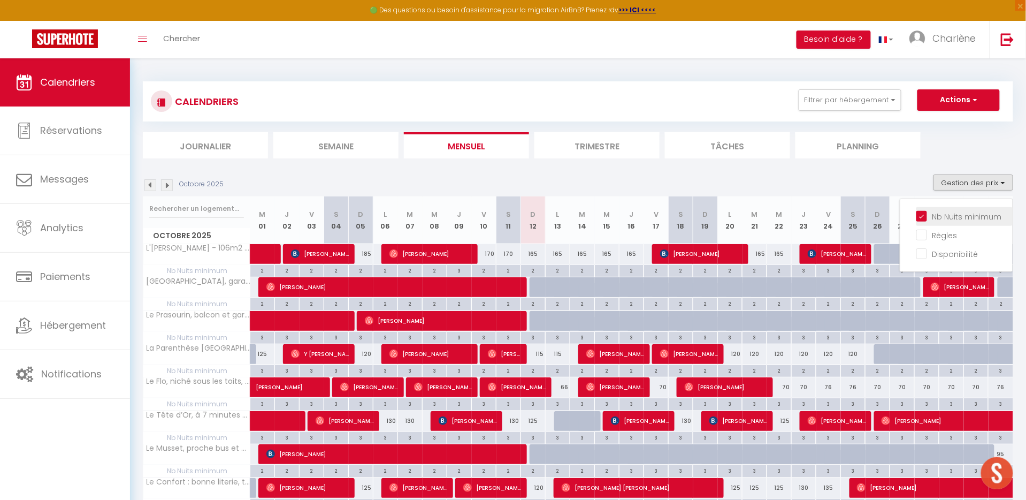
click at [920, 210] on input "Nb Nuits minimum" at bounding box center [964, 215] width 96 height 11
checkbox input "false"
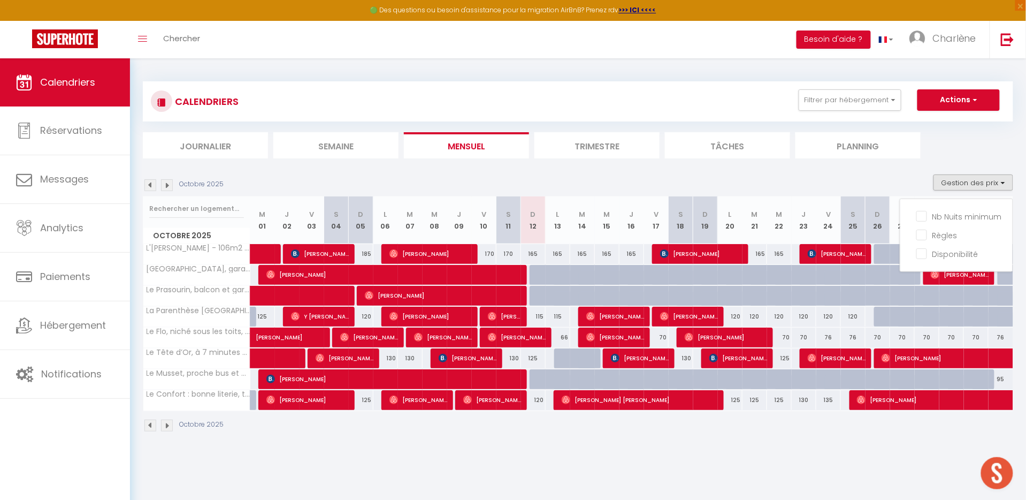
click at [862, 165] on section "Octobre 2025 Gestion des prix Nb Nuits minimum Règles Disponibilité Octobre 202…" at bounding box center [578, 303] width 870 height 279
click at [167, 187] on img at bounding box center [167, 185] width 12 height 12
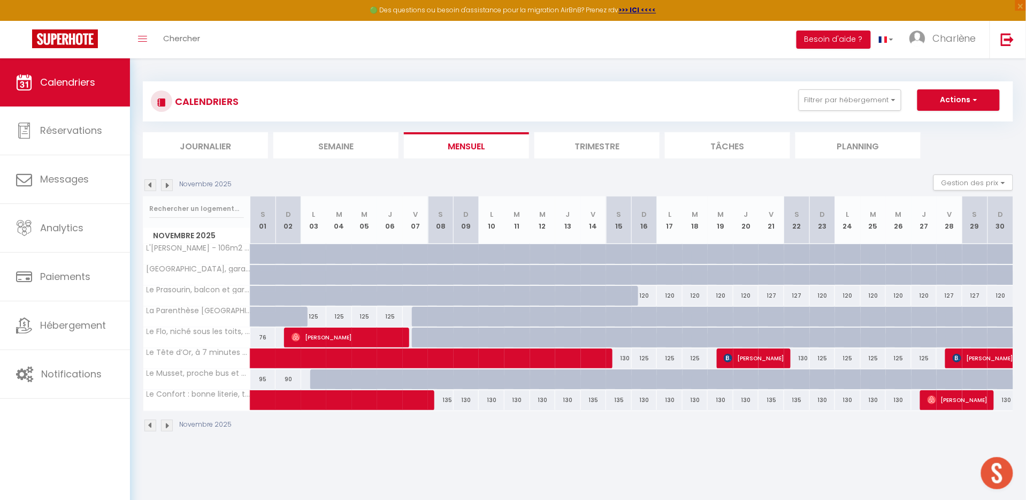
click at [167, 187] on img at bounding box center [167, 185] width 12 height 12
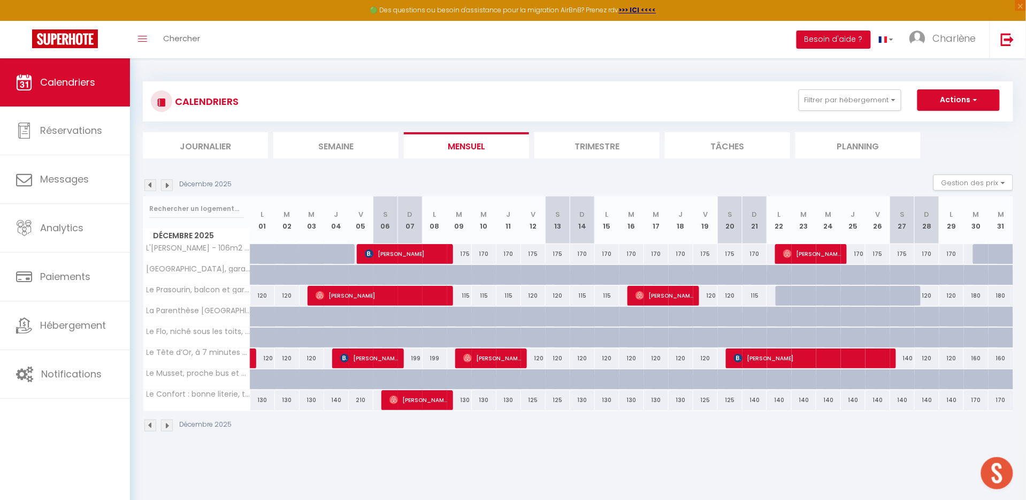
click at [166, 182] on img at bounding box center [167, 185] width 12 height 12
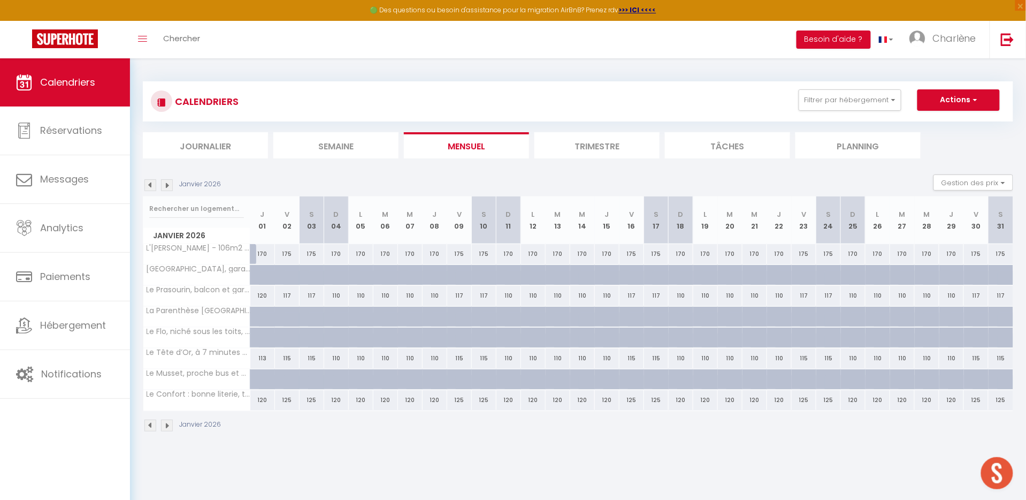
click at [143, 184] on div "Janvier 2026" at bounding box center [183, 185] width 81 height 12
click at [148, 182] on img at bounding box center [150, 185] width 12 height 12
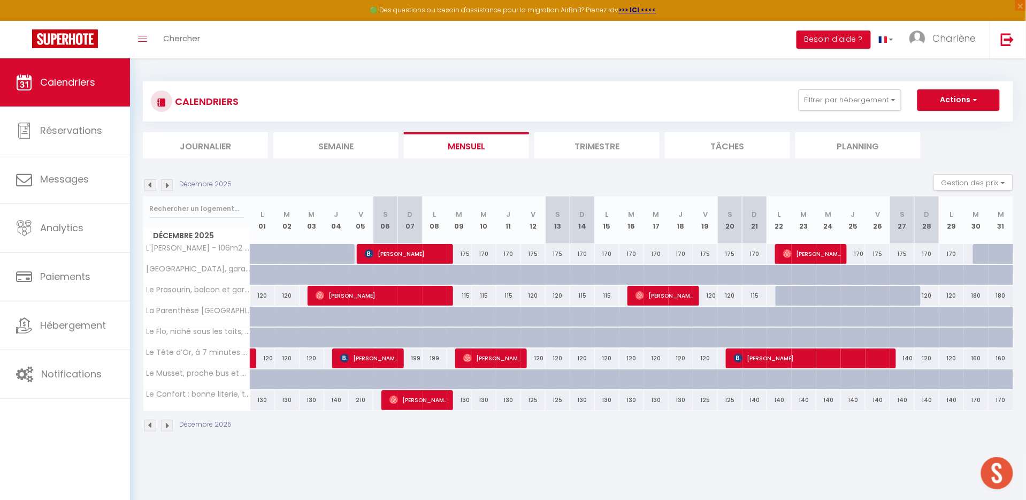
click at [148, 182] on img at bounding box center [150, 185] width 12 height 12
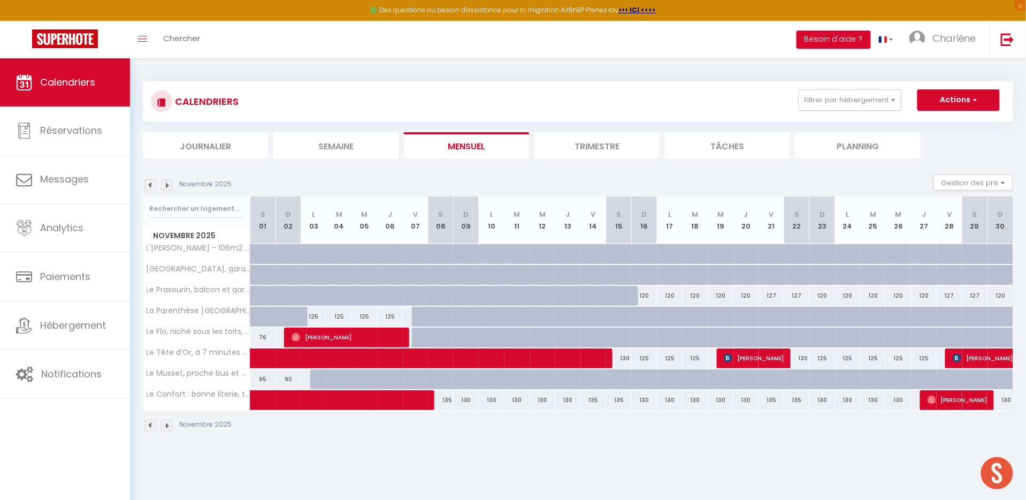
click at [148, 182] on img at bounding box center [150, 185] width 12 height 12
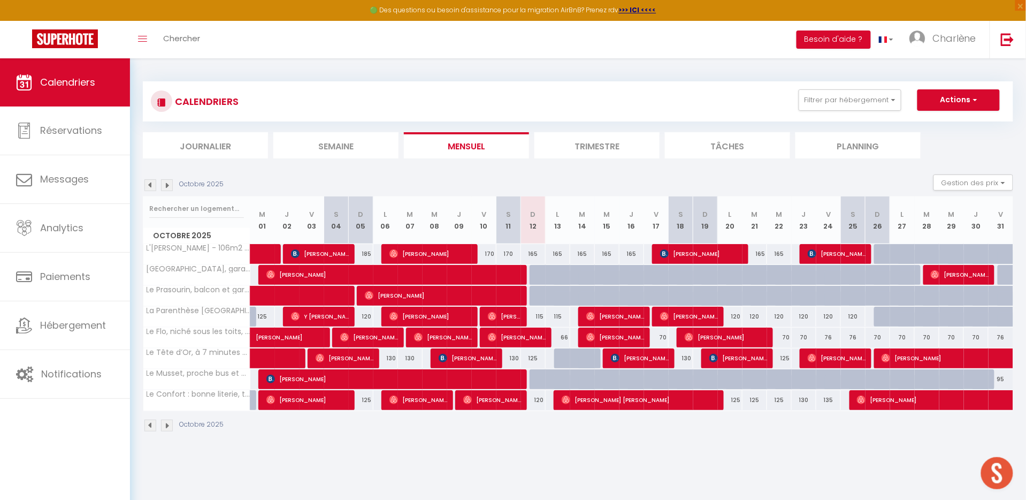
click at [166, 182] on img at bounding box center [167, 185] width 12 height 12
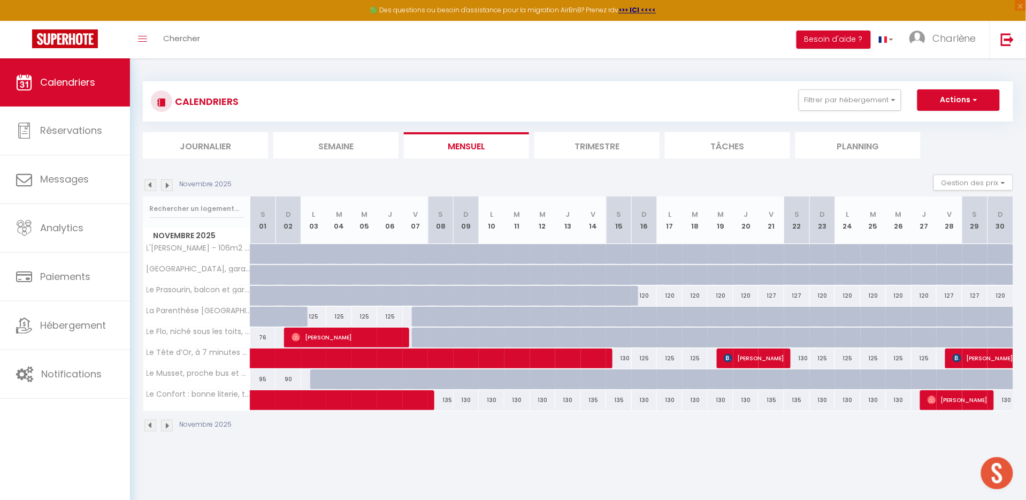
click at [166, 182] on img at bounding box center [167, 185] width 12 height 12
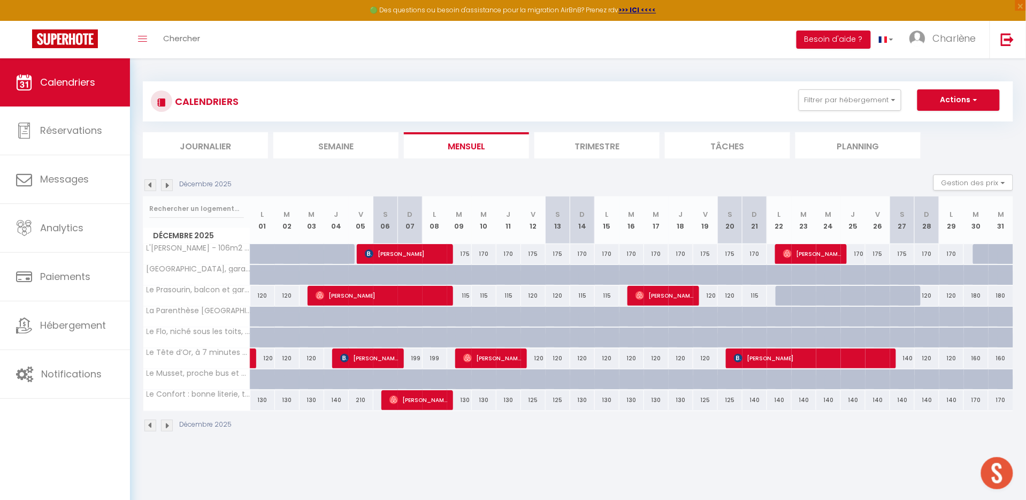
click at [166, 182] on img at bounding box center [167, 185] width 12 height 12
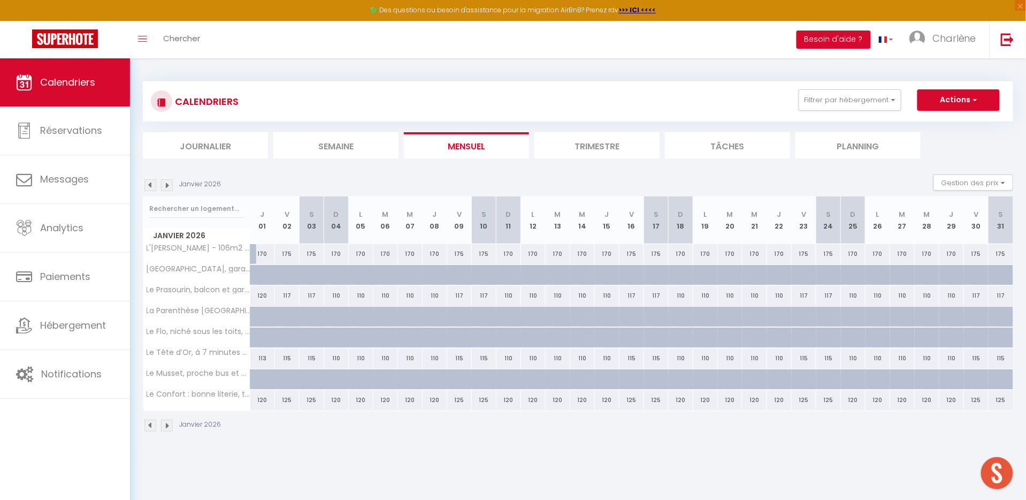
click at [166, 182] on img at bounding box center [167, 185] width 12 height 12
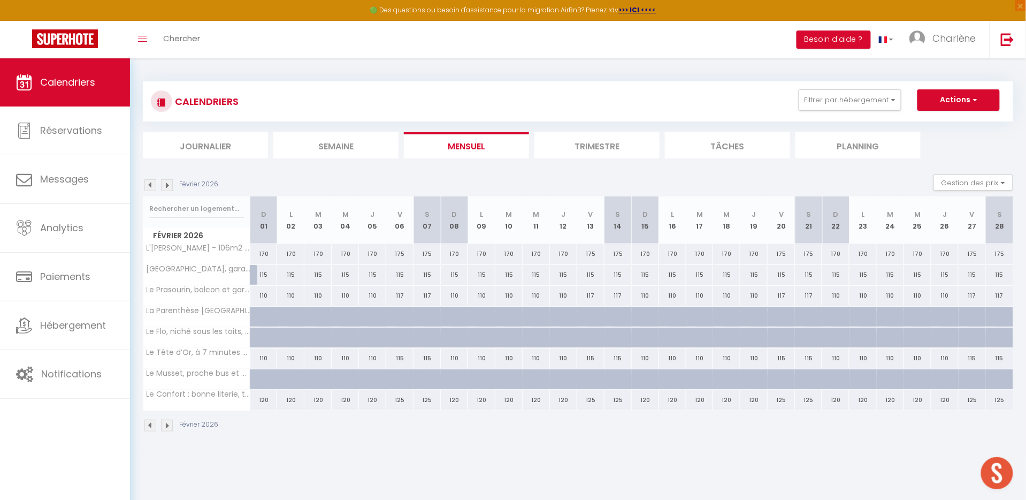
click at [166, 182] on img at bounding box center [167, 185] width 12 height 12
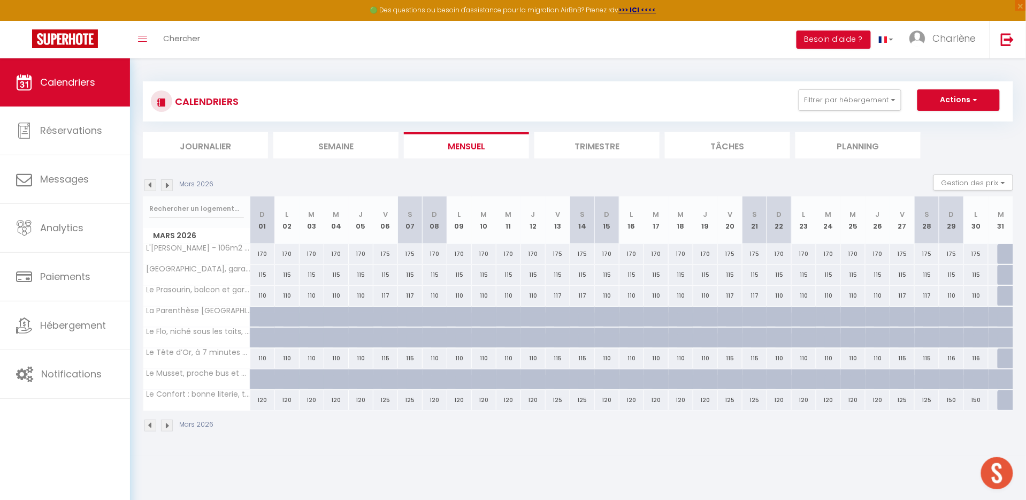
click at [166, 182] on img at bounding box center [167, 185] width 12 height 12
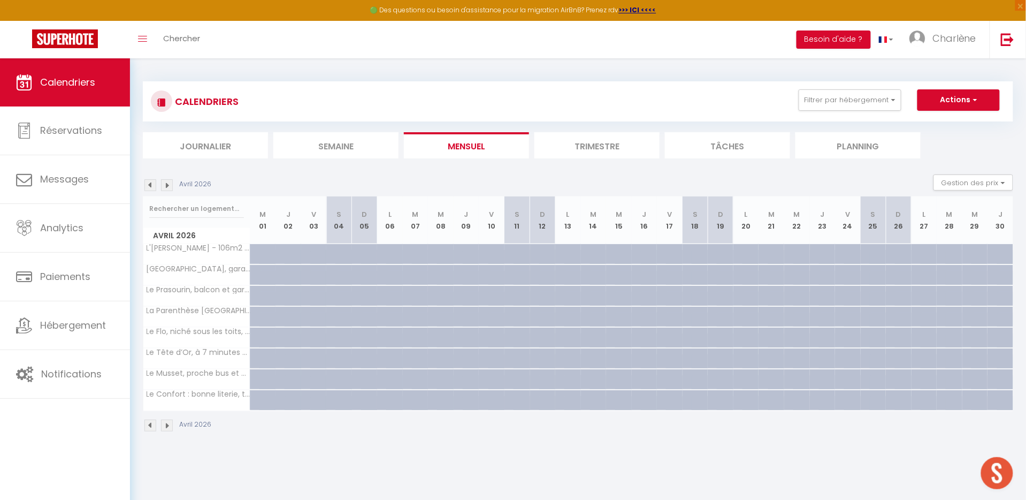
click at [152, 185] on img at bounding box center [150, 185] width 12 height 12
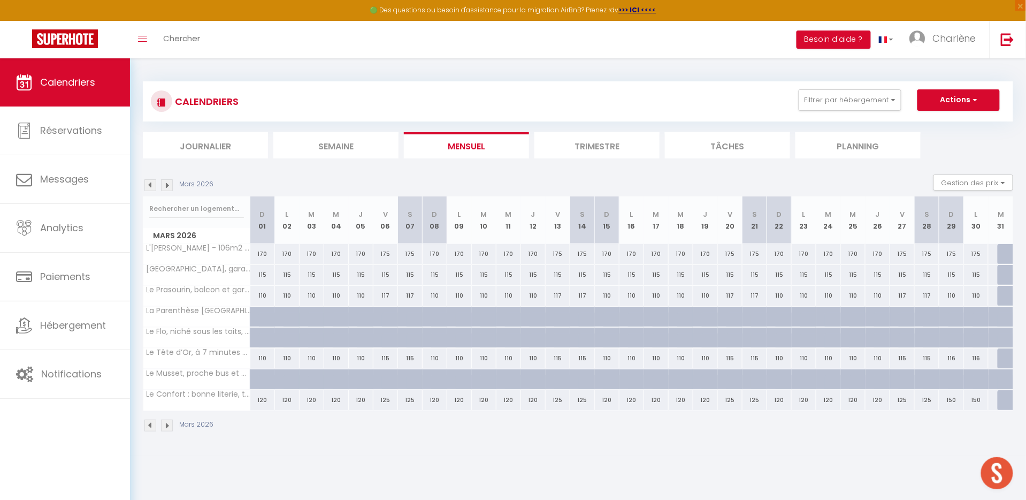
click at [152, 185] on img at bounding box center [150, 185] width 12 height 12
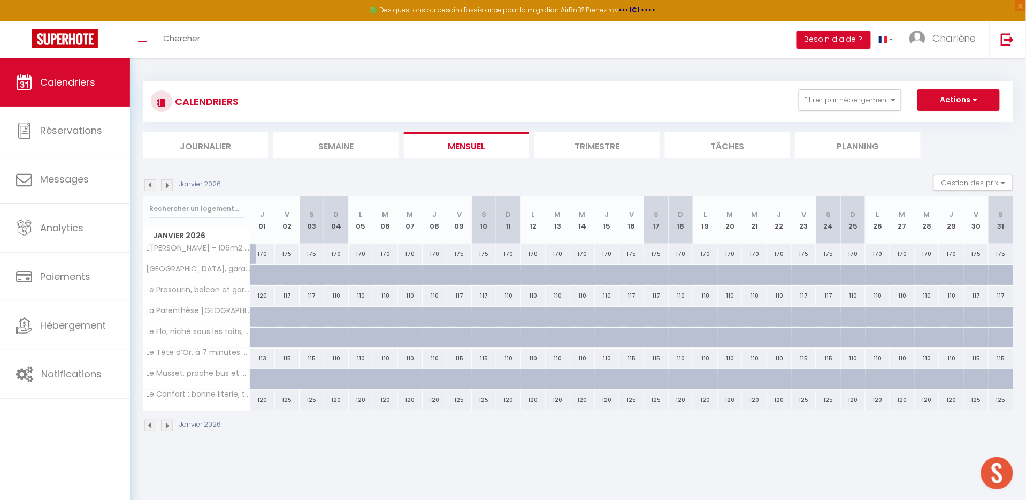
click at [152, 185] on img at bounding box center [150, 185] width 12 height 12
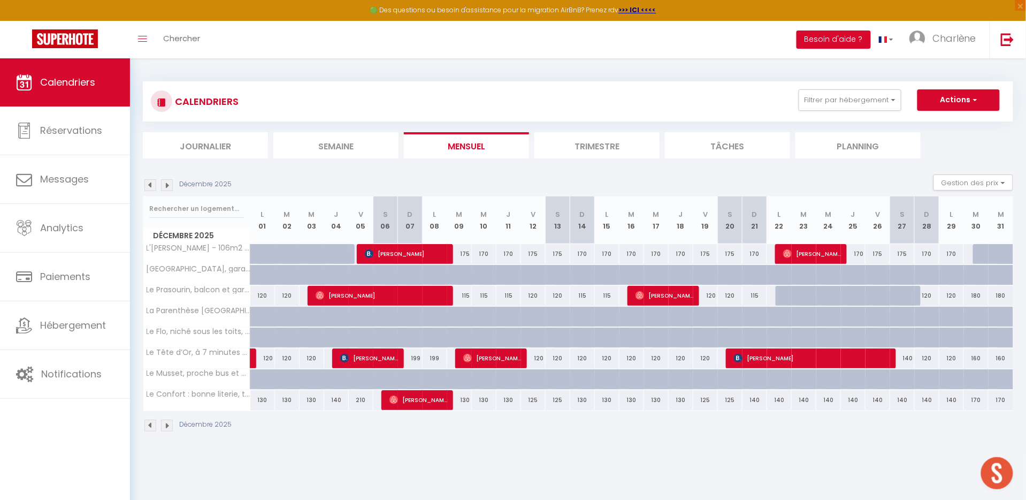
click at [152, 185] on img at bounding box center [150, 185] width 12 height 12
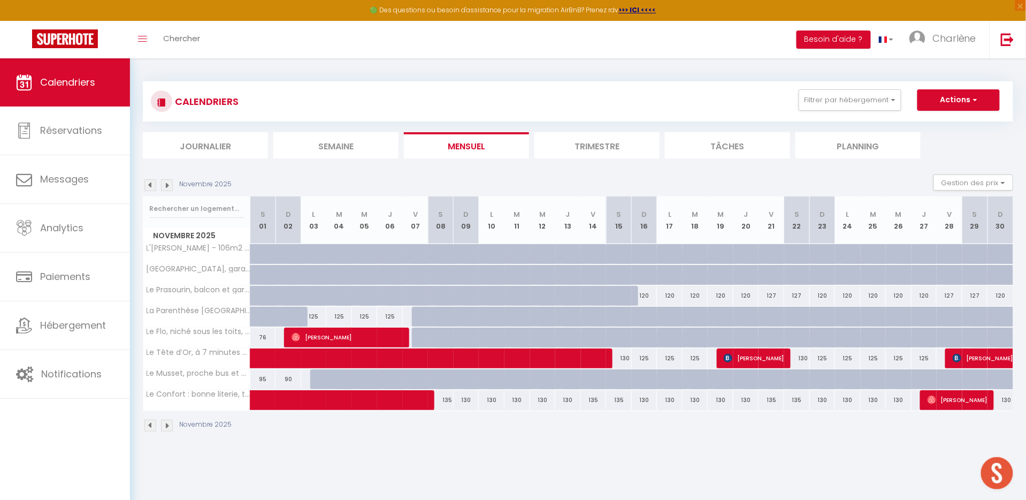
click at [162, 185] on img at bounding box center [167, 185] width 12 height 12
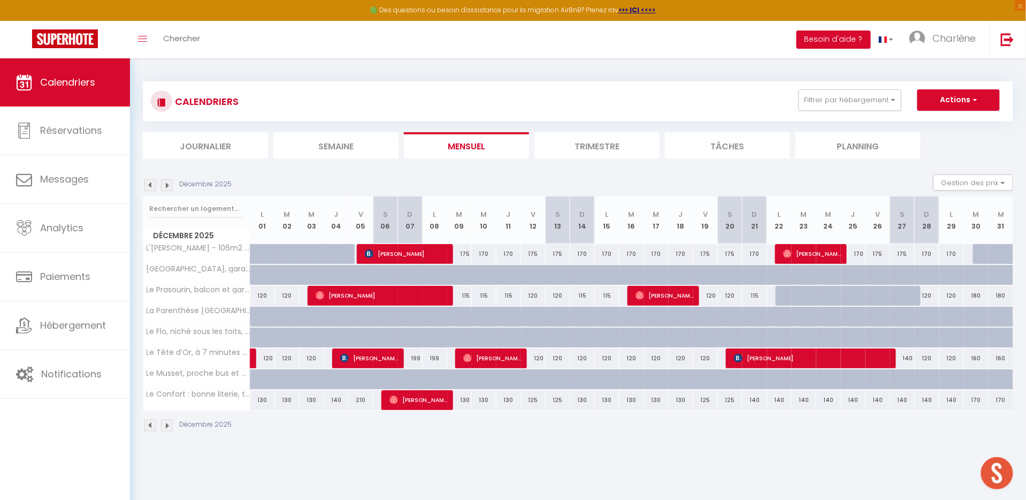
click at [150, 185] on img at bounding box center [150, 185] width 12 height 12
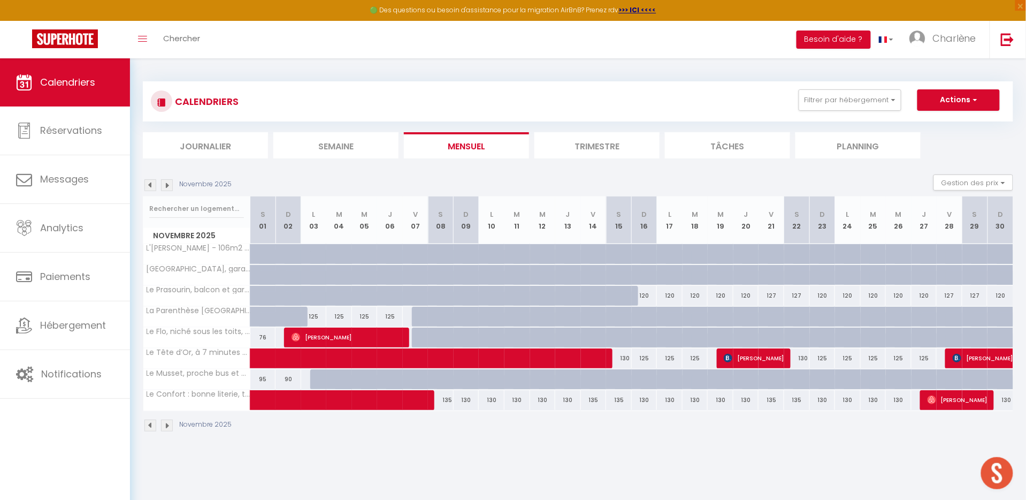
click at [150, 185] on img at bounding box center [150, 185] width 12 height 12
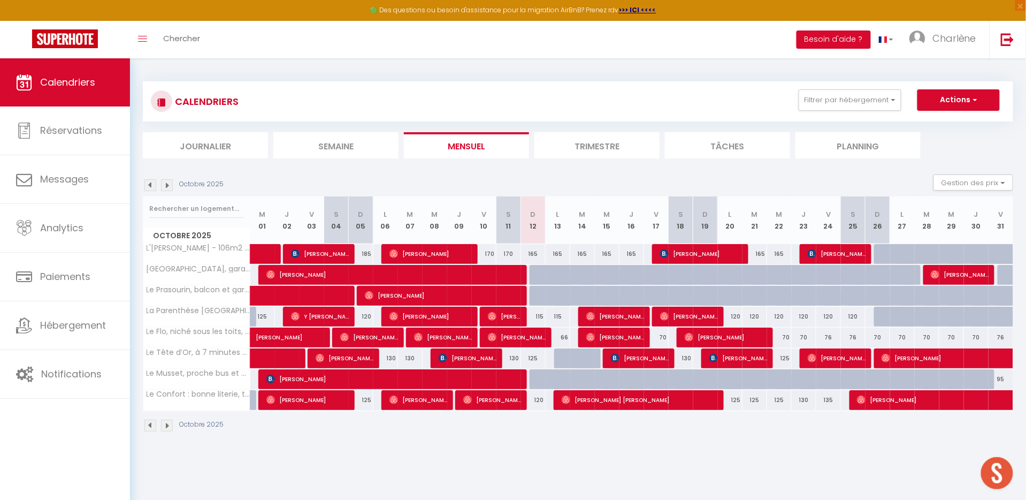
scroll to position [0, 0]
click at [867, 105] on button "Filtrer par hébergement" at bounding box center [849, 99] width 103 height 21
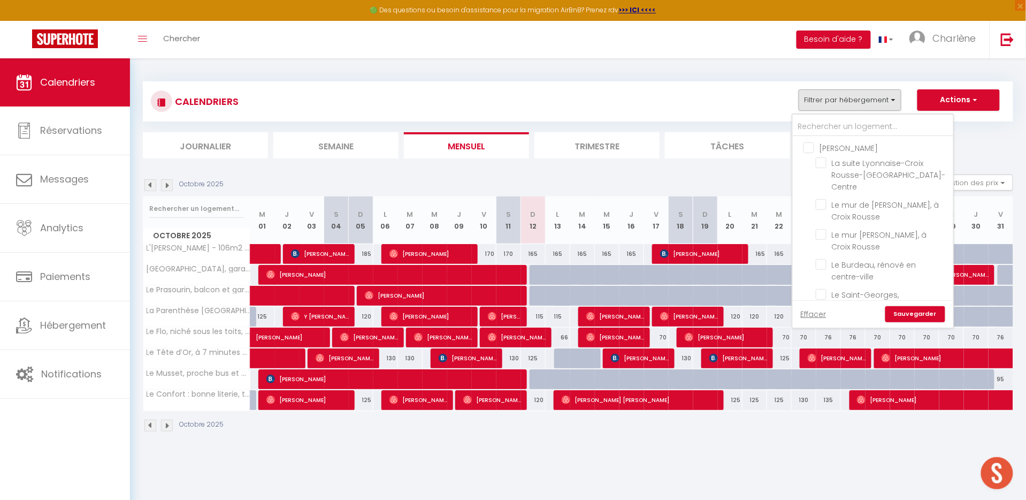
click at [713, 108] on div "CALENDRIERS Filtrer par hébergement [PERSON_NAME] La suite Lyonnaise-Croix Rous…" at bounding box center [578, 101] width 854 height 24
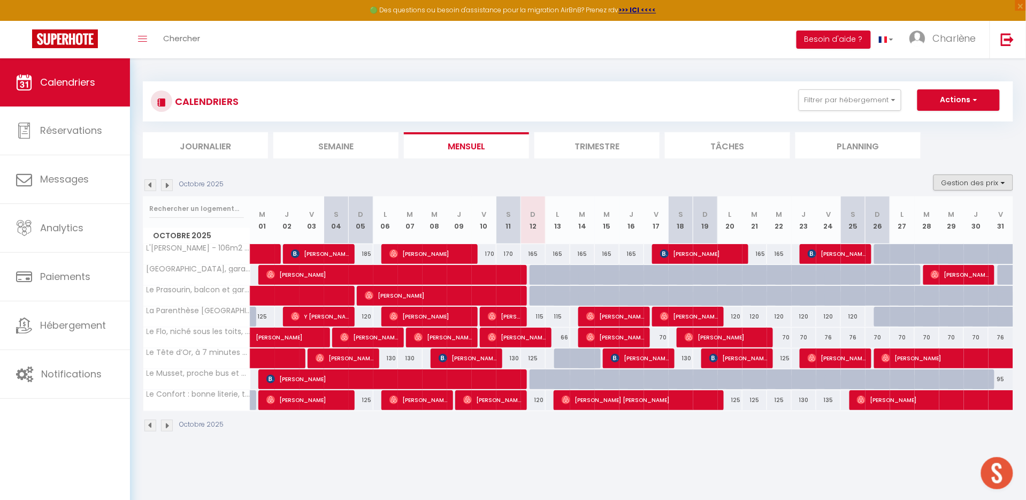
click at [959, 176] on button "Gestion des prix" at bounding box center [973, 182] width 80 height 16
click at [922, 214] on input "Nb Nuits minimum" at bounding box center [964, 215] width 96 height 11
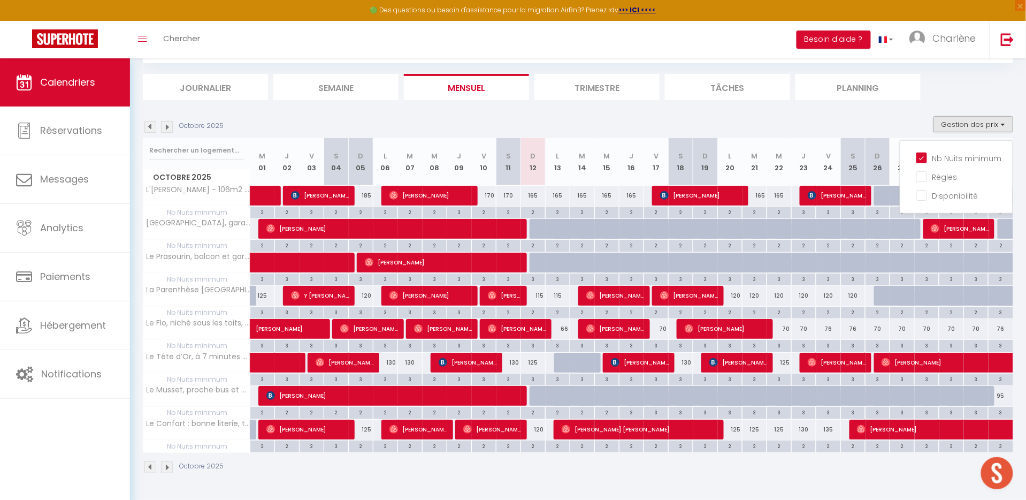
scroll to position [58, 0]
click at [923, 152] on input "Nb Nuits minimum" at bounding box center [964, 157] width 96 height 11
checkbox input "false"
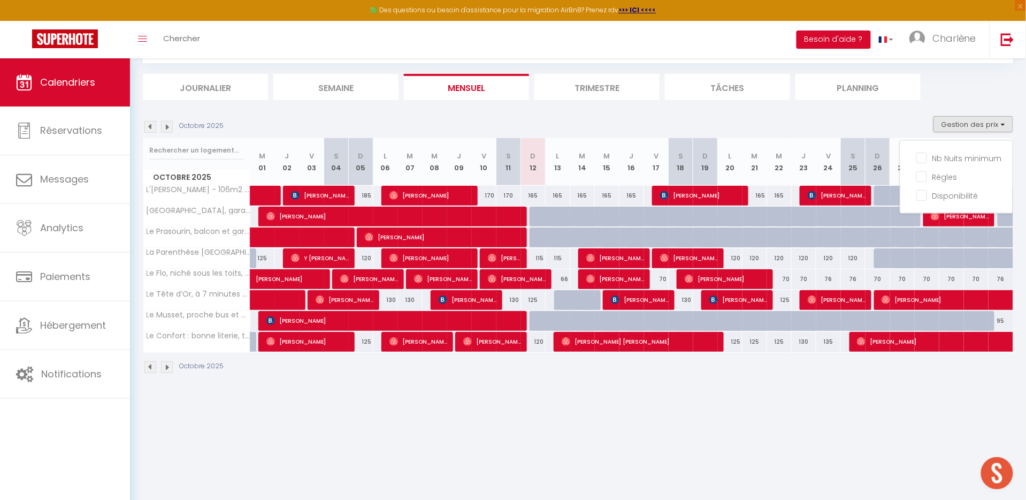
scroll to position [0, 0]
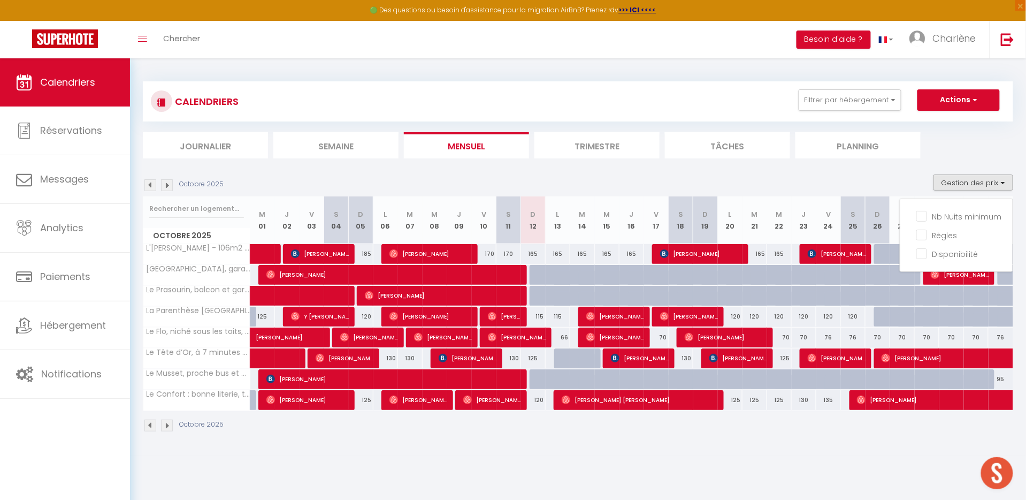
click at [916, 168] on section "Octobre 2025 Gestion des prix Nb Nuits minimum Règles Disponibilité Octobre 202…" at bounding box center [578, 303] width 870 height 279
click at [854, 84] on div "CALENDRIERS Filtrer par hébergement [PERSON_NAME] La suite Lyonnaise-Croix Rous…" at bounding box center [578, 101] width 870 height 40
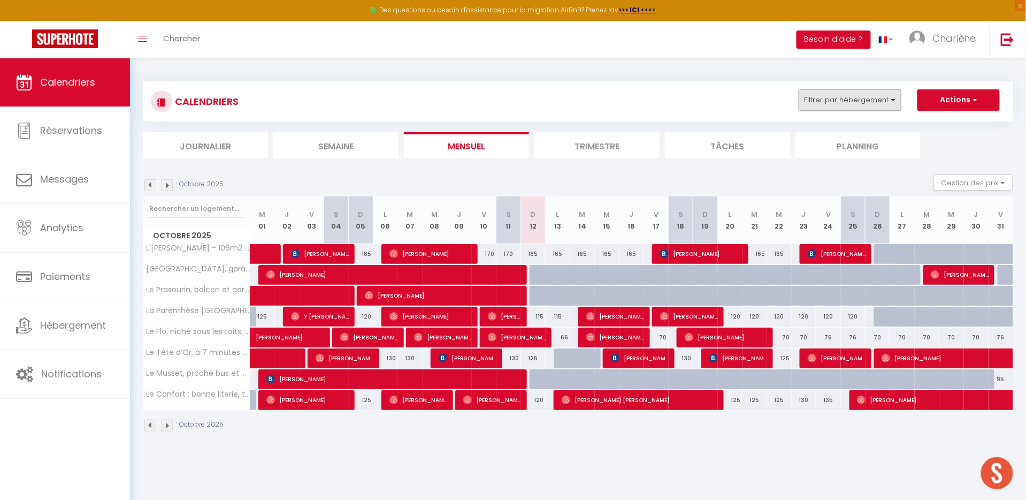
click at [854, 98] on button "Filtrer par hébergement" at bounding box center [849, 99] width 103 height 21
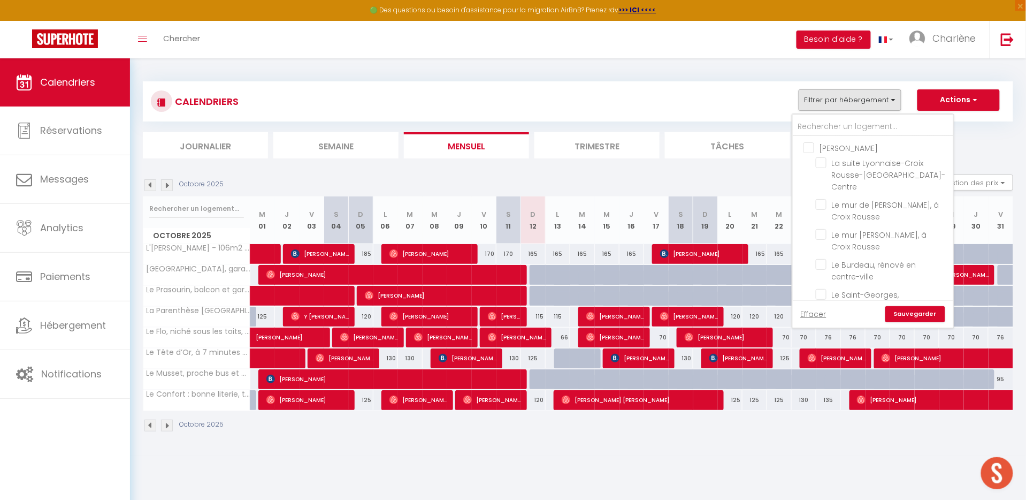
click at [813, 144] on input "[PERSON_NAME]" at bounding box center [883, 147] width 160 height 11
checkbox input "true"
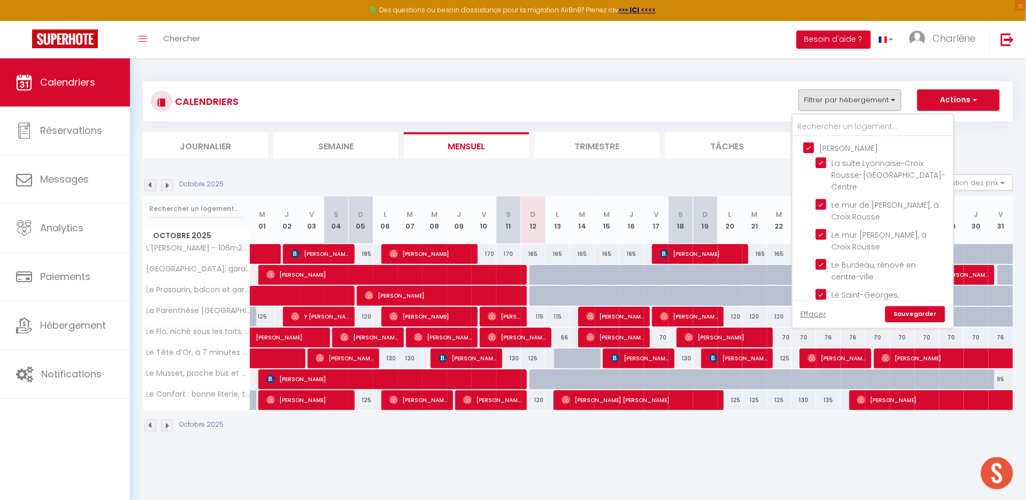
checkbox input "true"
checkbox input "false"
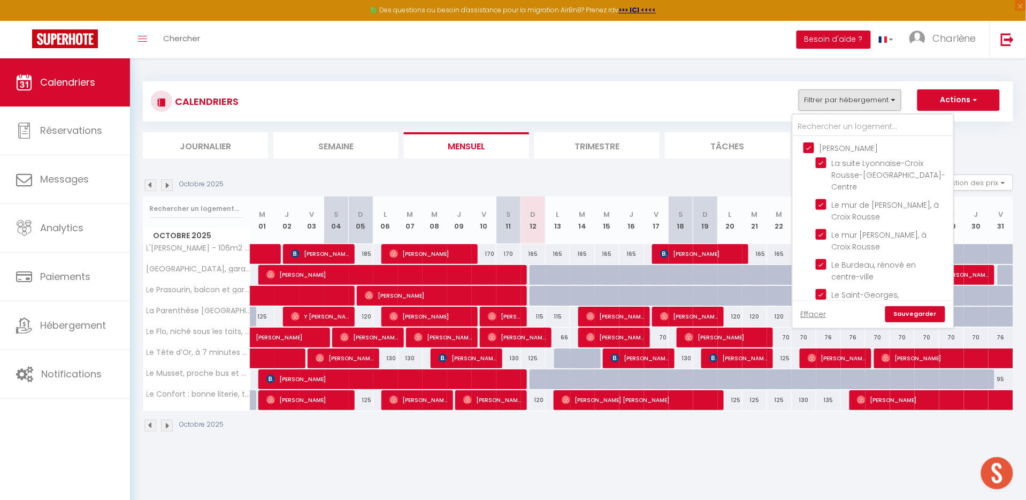
checkbox input "false"
click at [808, 211] on input "Charlène" at bounding box center [883, 216] width 160 height 11
checkbox input "false"
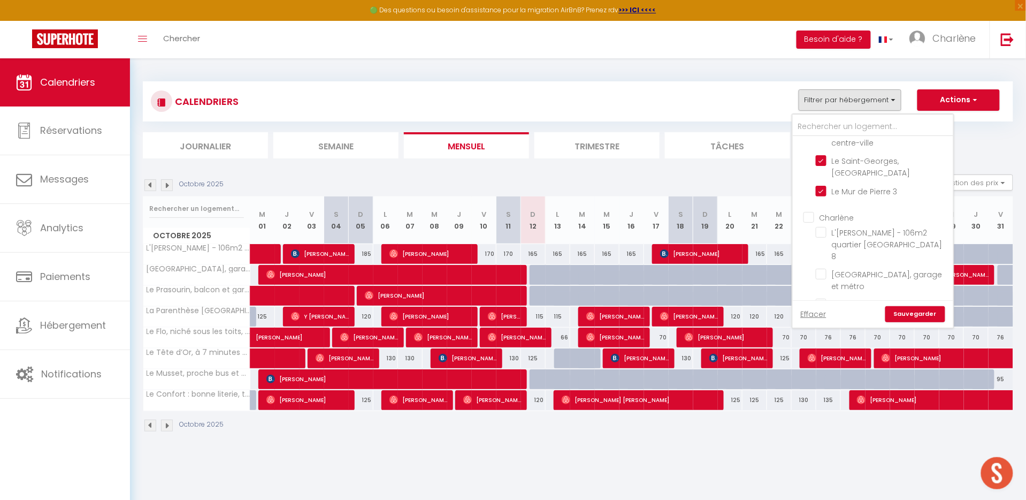
checkbox input "false"
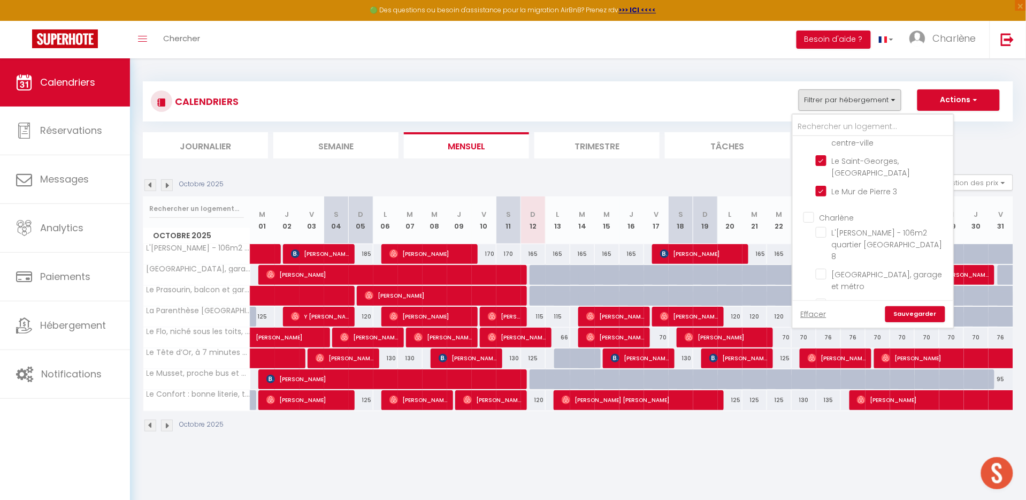
checkbox input "false"
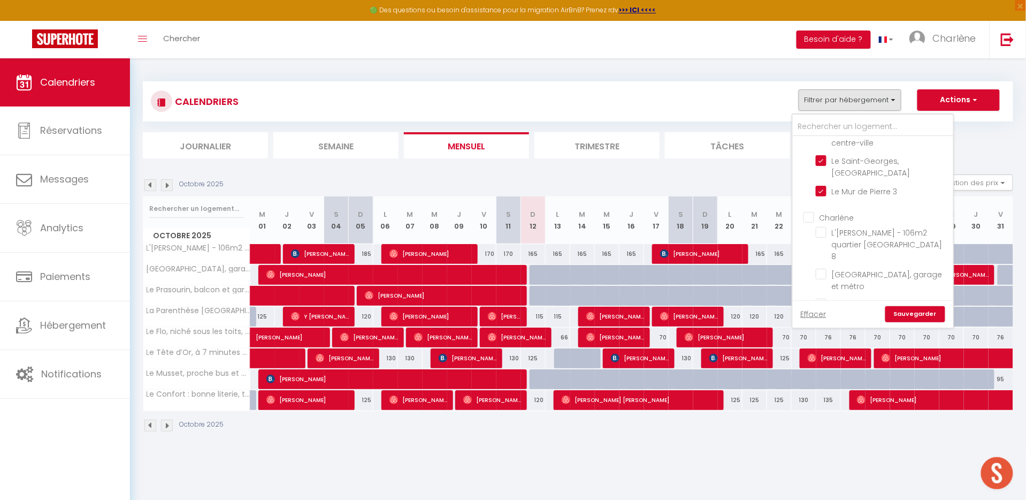
click at [901, 312] on link "Sauvegarder" at bounding box center [915, 314] width 60 height 16
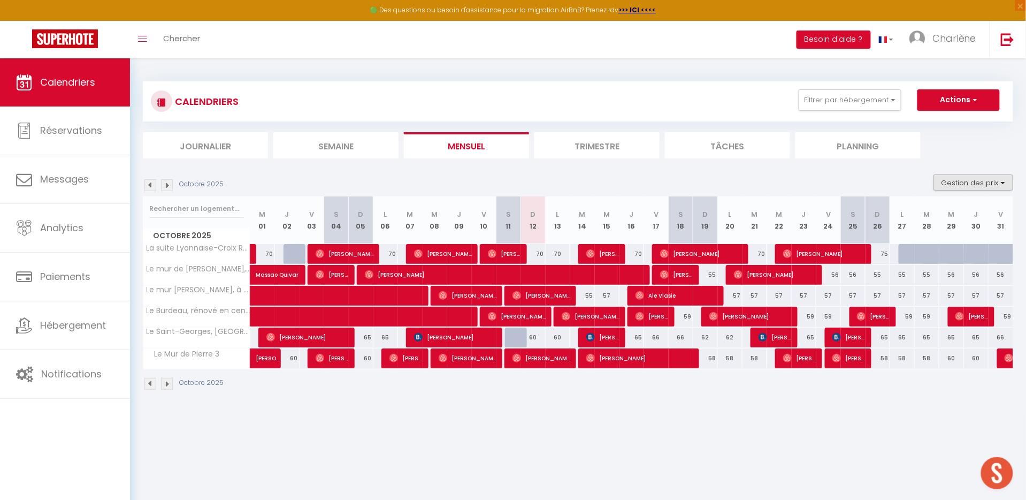
click at [955, 174] on button "Gestion des prix" at bounding box center [973, 182] width 80 height 16
click at [928, 207] on li "Nb Nuits minimum" at bounding box center [964, 216] width 96 height 19
click at [952, 187] on button "Gestion des prix" at bounding box center [973, 182] width 80 height 16
click at [927, 213] on input "Nb Nuits minimum" at bounding box center [964, 215] width 96 height 11
checkbox input "true"
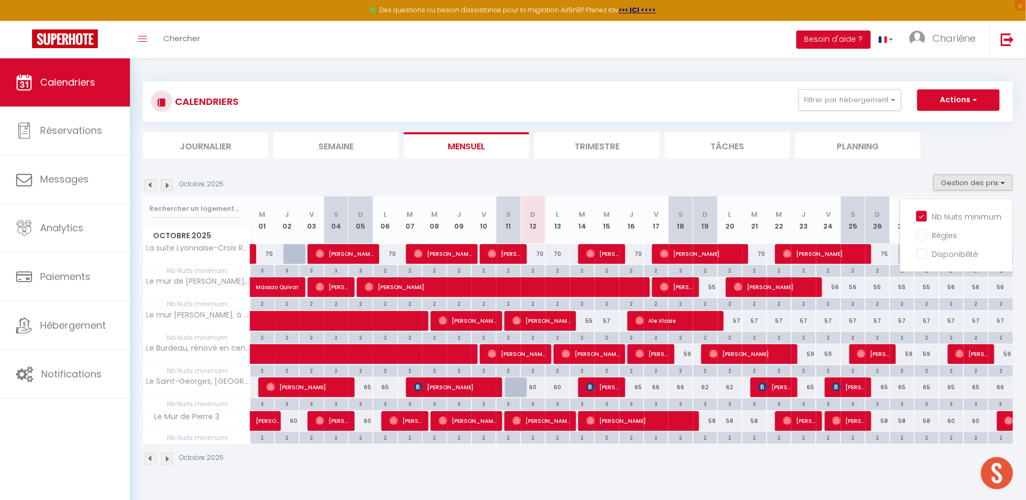
click at [632, 402] on div "3" at bounding box center [631, 403] width 24 height 10
type input "3"
type input "Jeu 16 Octobre 2025"
type input "Ven 17 Octobre 2025"
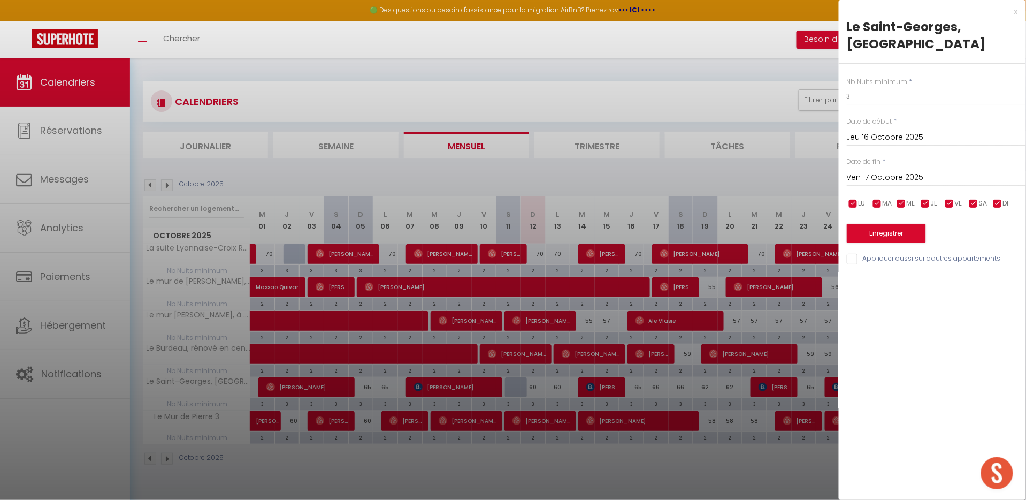
click at [905, 111] on div "Nb Nuits minimum * 3 Date de début * Jeu 16 Octobre 2025 < [DATE] > Dim Lun Mar…" at bounding box center [932, 165] width 187 height 202
click at [902, 96] on input "3" at bounding box center [936, 96] width 179 height 19
type input "2"
click at [872, 172] on input "Ven 17 Octobre 2025" at bounding box center [936, 178] width 179 height 14
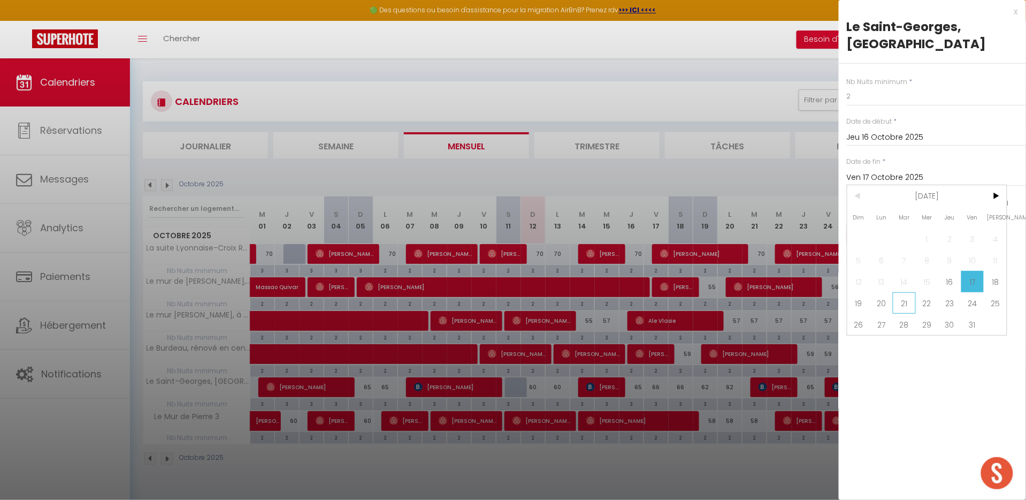
click at [903, 307] on span "21" at bounding box center [904, 302] width 23 height 21
type input "[DATE] Octobre 2025"
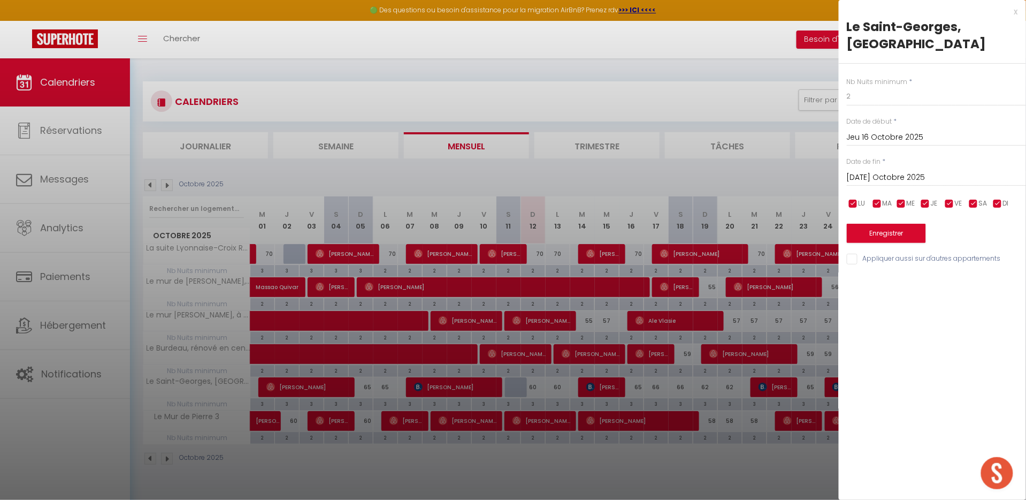
click at [869, 234] on button "Enregistrer" at bounding box center [886, 233] width 79 height 19
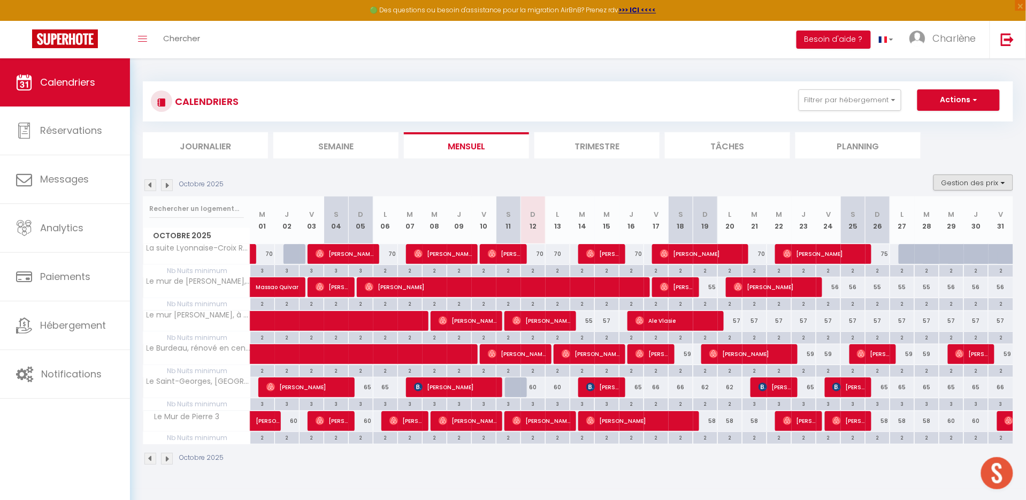
click at [965, 178] on button "Gestion des prix" at bounding box center [973, 182] width 80 height 16
click at [921, 215] on input "Nb Nuits minimum" at bounding box center [964, 215] width 96 height 11
checkbox input "false"
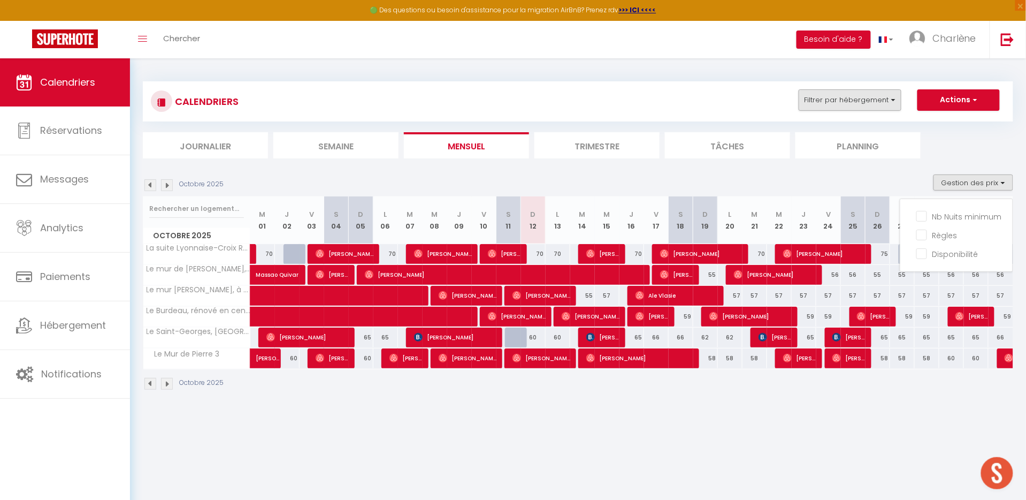
click at [859, 99] on button "Filtrer par hébergement" at bounding box center [849, 99] width 103 height 21
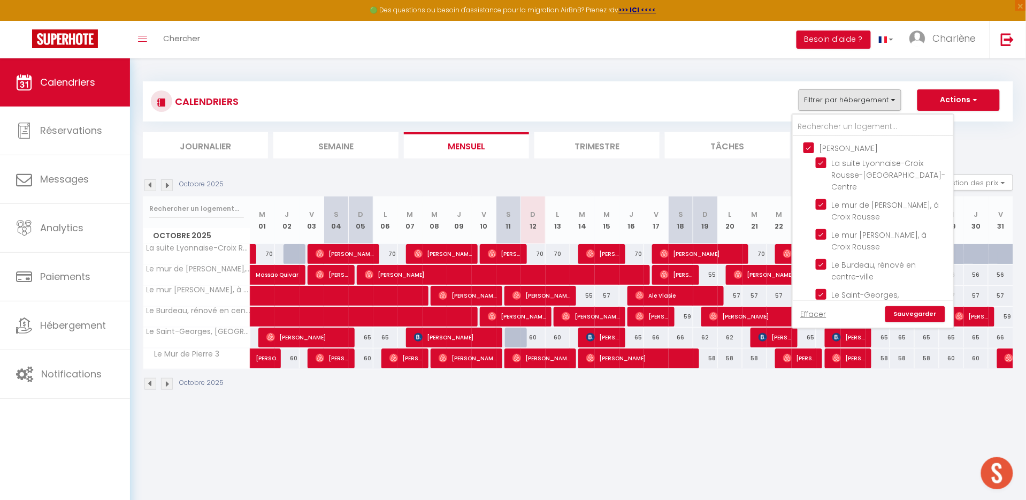
click at [807, 147] on input "[PERSON_NAME]" at bounding box center [883, 147] width 160 height 11
checkbox input "false"
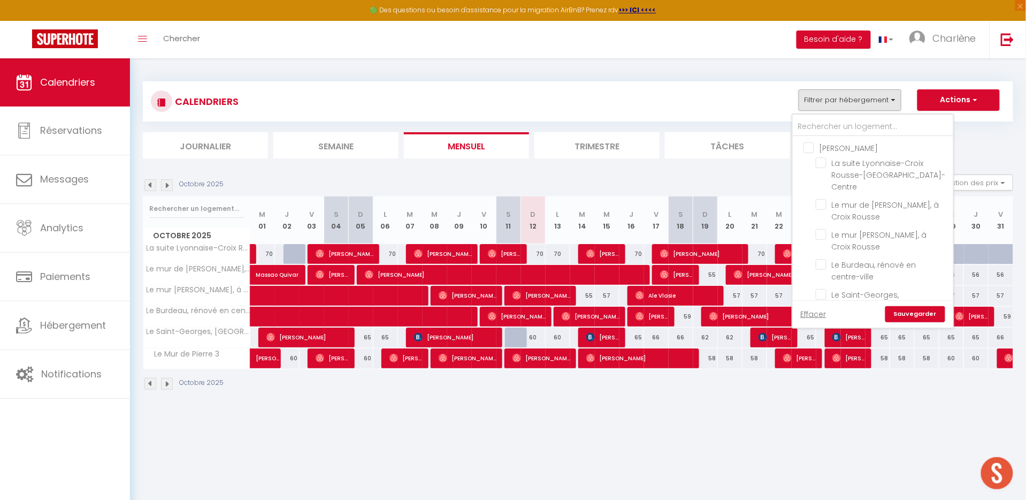
checkbox input "false"
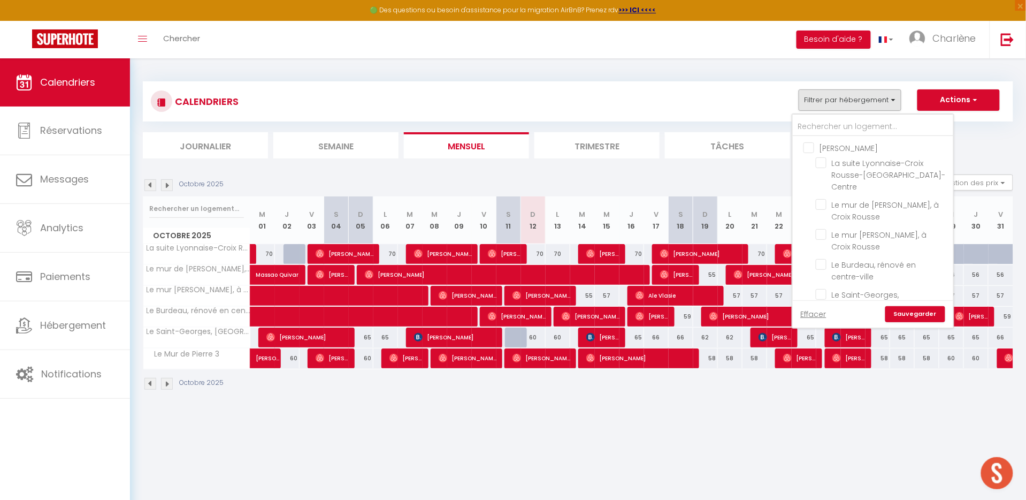
checkbox input "false"
click at [809, 289] on input "Inès" at bounding box center [883, 294] width 160 height 11
checkbox input "true"
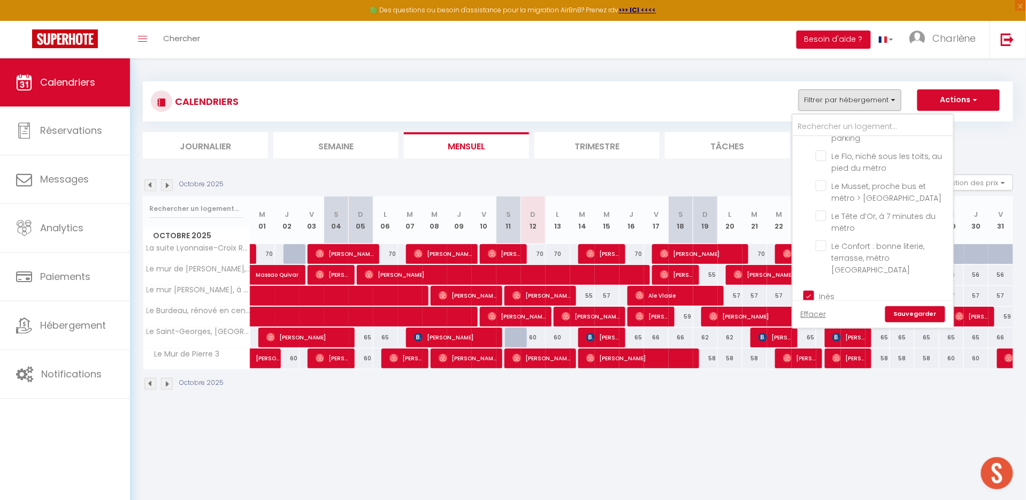
checkbox input "true"
checkbox input "false"
click at [807, 362] on input "[GEOGRAPHIC_DATA]" at bounding box center [883, 367] width 160 height 11
checkbox input "true"
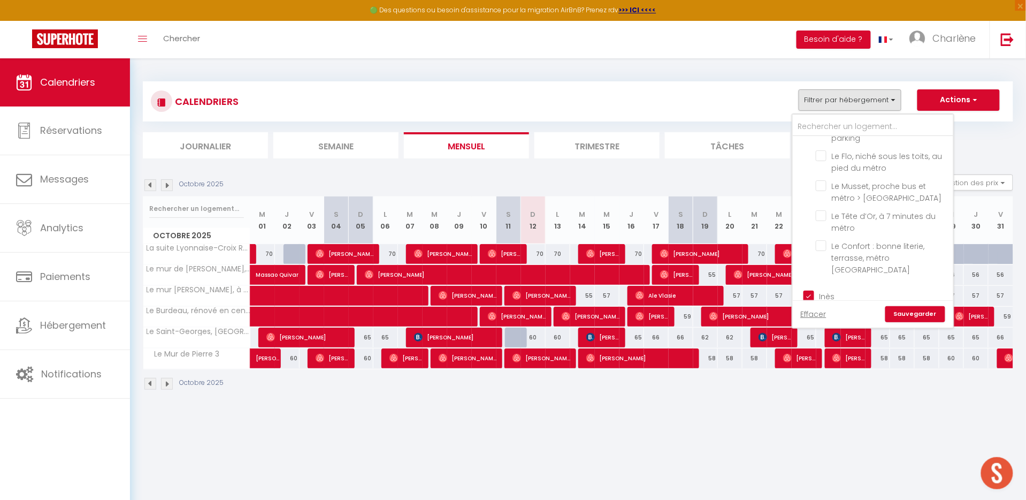
click at [908, 311] on link "Sauvegarder" at bounding box center [915, 314] width 60 height 16
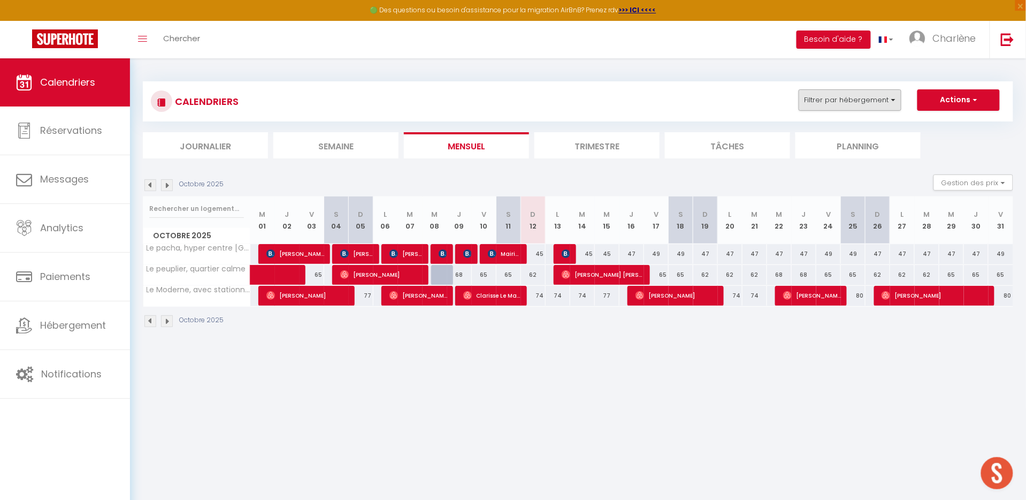
click at [832, 102] on button "Filtrer par hébergement" at bounding box center [849, 99] width 103 height 21
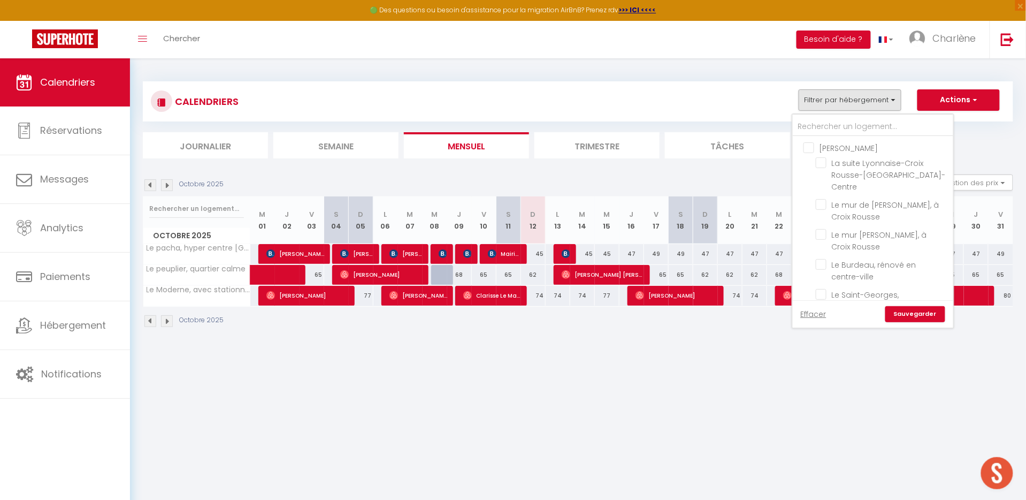
click at [773, 114] on div "CALENDRIERS Filtrer par hébergement [PERSON_NAME] La suite Lyonnaise-Croix Rous…" at bounding box center [578, 101] width 870 height 40
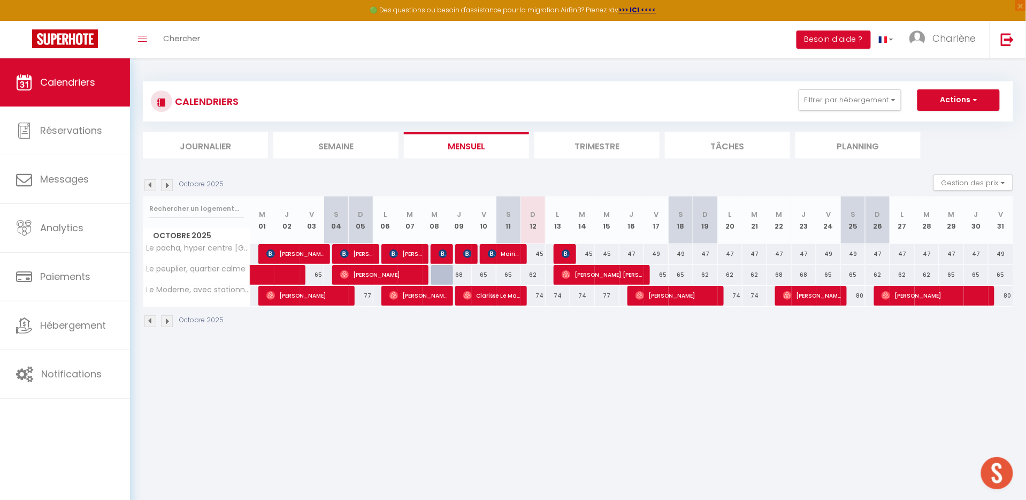
click at [972, 189] on div "Gestion des prix Nb Nuits minimum Règles Disponibilité" at bounding box center [969, 184] width 87 height 21
click at [953, 178] on button "Gestion des prix" at bounding box center [973, 182] width 80 height 16
click at [929, 214] on input "Nb Nuits minimum" at bounding box center [964, 215] width 96 height 11
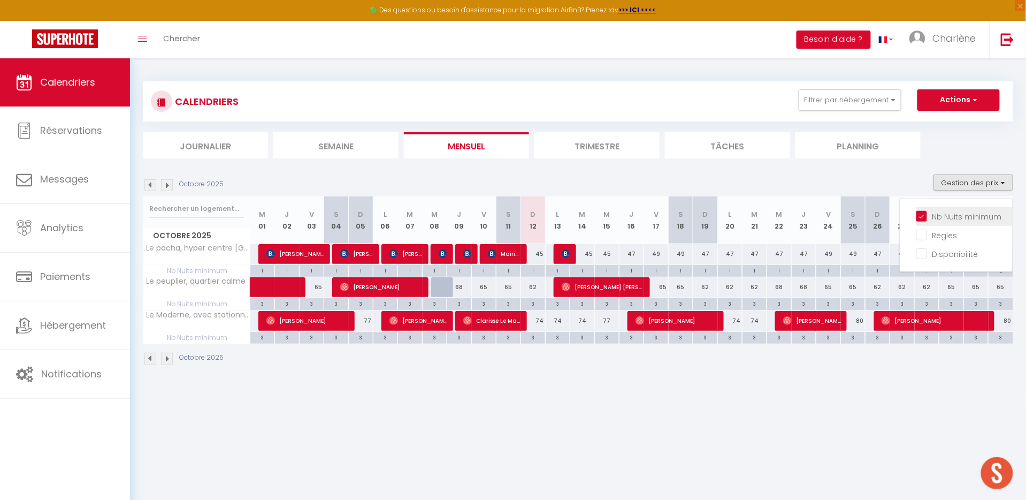
click at [917, 212] on input "Nb Nuits minimum" at bounding box center [964, 215] width 96 height 11
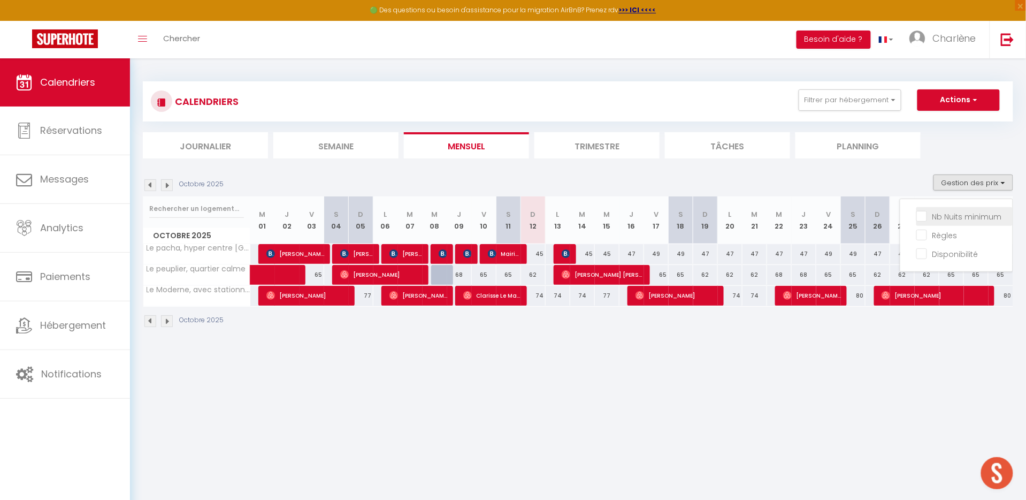
click at [918, 216] on input "Nb Nuits minimum" at bounding box center [964, 215] width 96 height 11
checkbox input "true"
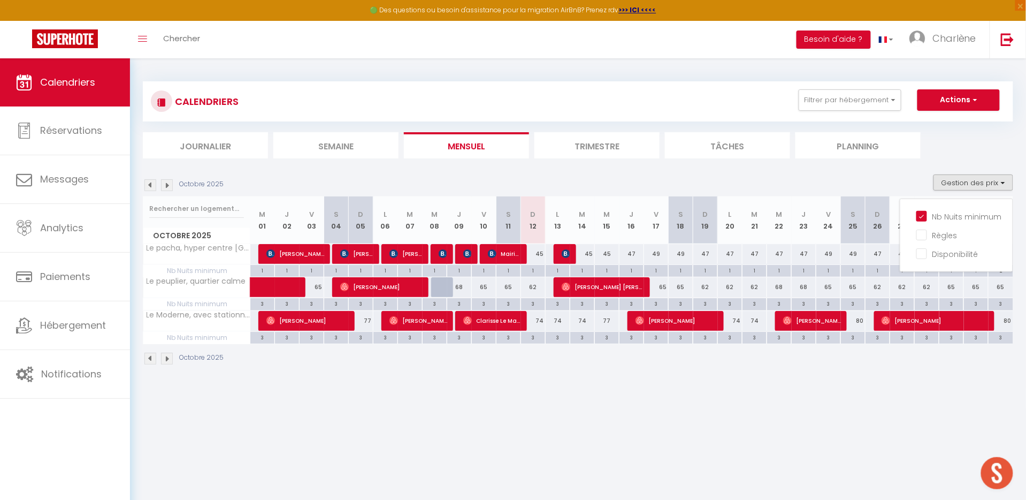
click at [657, 304] on div "3" at bounding box center [656, 303] width 24 height 10
type input "3"
type input "Ven 17 Octobre 2025"
type input "Sam 18 Octobre 2025"
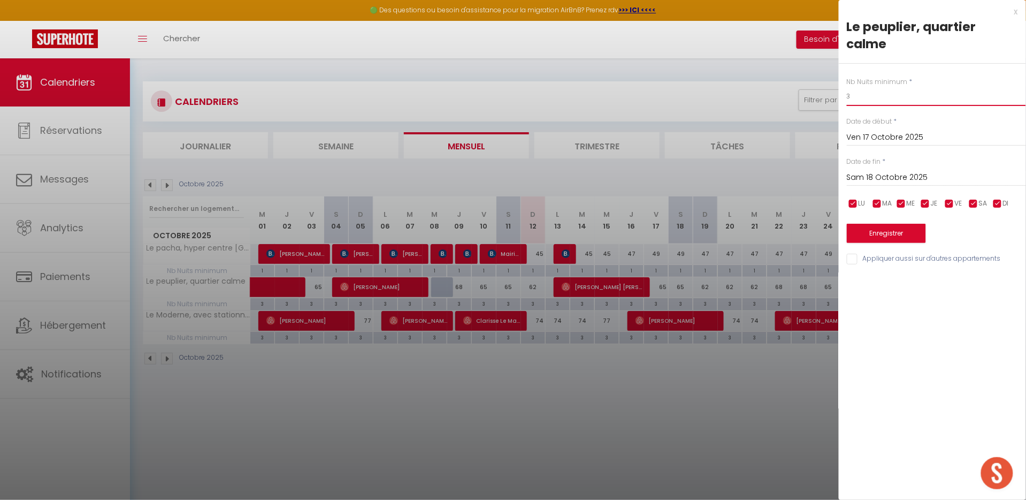
click at [877, 87] on input "3" at bounding box center [936, 96] width 179 height 19
type input "2"
click at [884, 171] on input "Sam 18 Octobre 2025" at bounding box center [936, 178] width 179 height 14
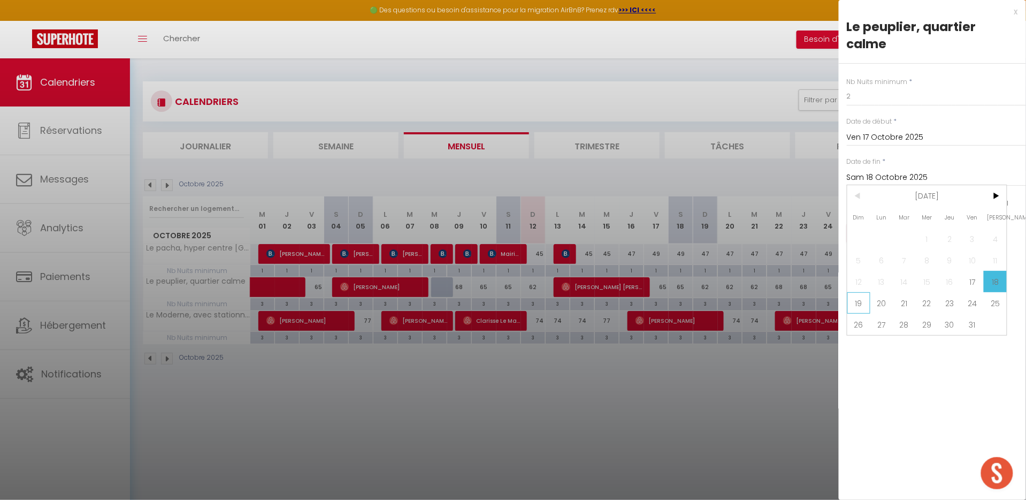
click at [861, 292] on span "19" at bounding box center [858, 302] width 23 height 21
type input "Dim 19 Octobre 2025"
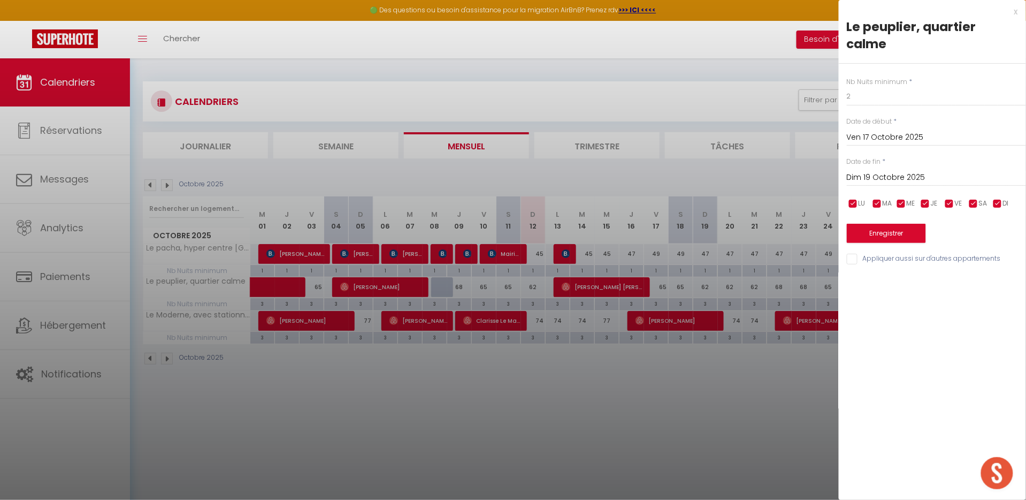
click at [877, 224] on button "Enregistrer" at bounding box center [886, 233] width 79 height 19
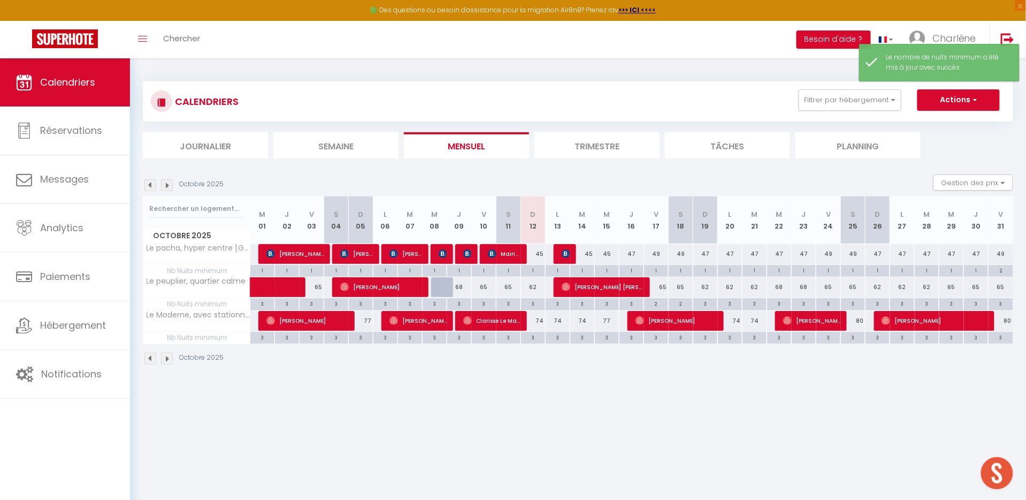
click at [826, 304] on div "3" at bounding box center [828, 303] width 24 height 10
type input "3"
type input "Ven 24 Octobre 2025"
type input "Sam 25 Octobre 2025"
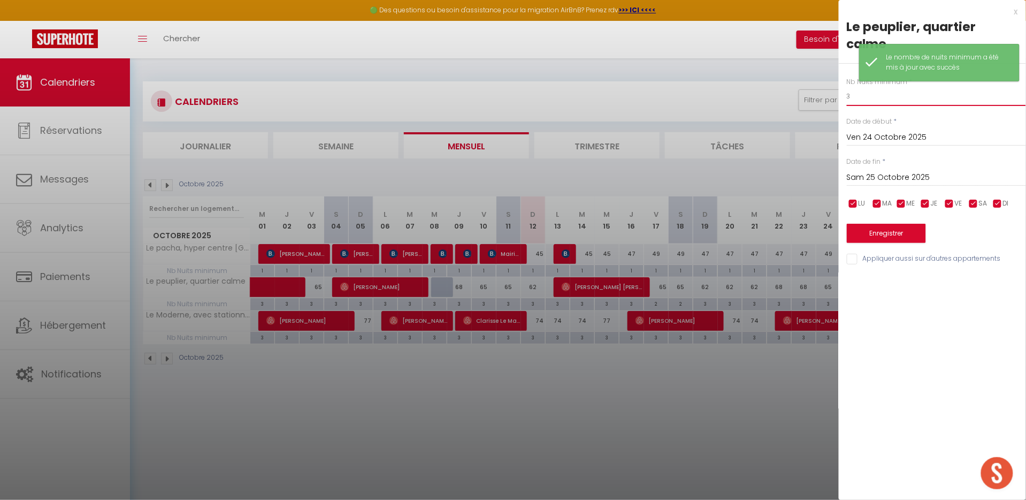
click at [852, 87] on input "3" at bounding box center [936, 96] width 179 height 19
type input "2"
click at [848, 171] on input "Sam 25 Octobre 2025" at bounding box center [936, 178] width 179 height 14
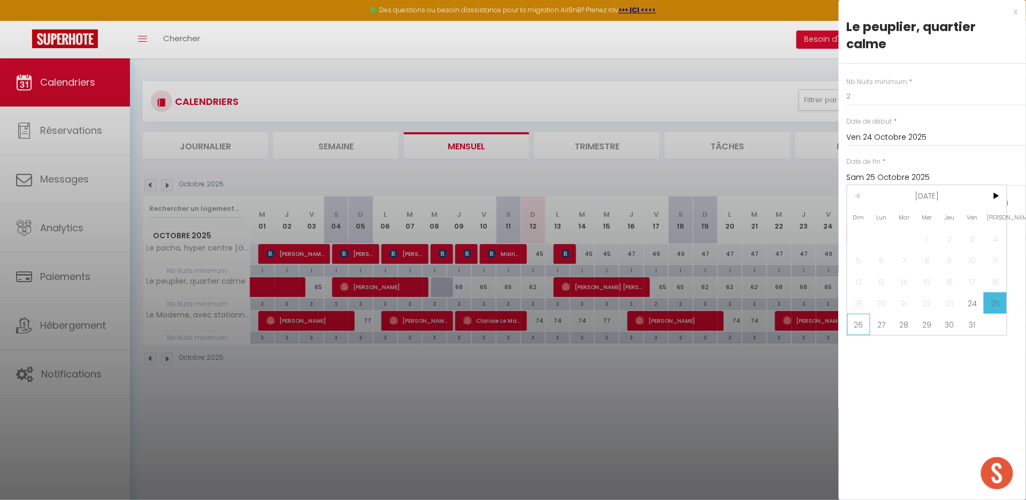
click at [860, 313] on span "26" at bounding box center [858, 323] width 23 height 21
type input "Dim 26 Octobre 2025"
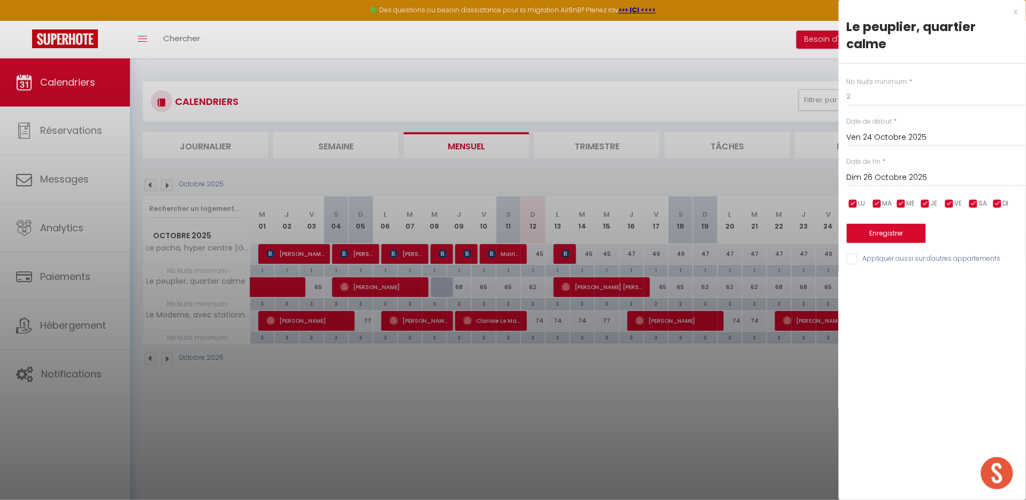
click at [888, 224] on button "Enregistrer" at bounding box center [886, 233] width 79 height 19
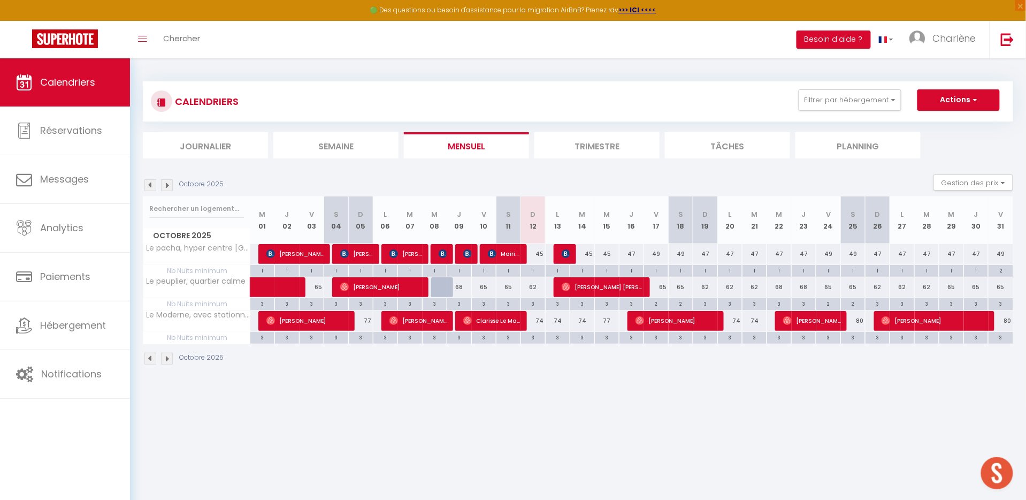
click at [651, 170] on section "Octobre 2025 Gestion des prix Nb Nuits minimum Règles Disponibilité Octobre 202…" at bounding box center [578, 270] width 870 height 212
